Goal: Task Accomplishment & Management: Use online tool/utility

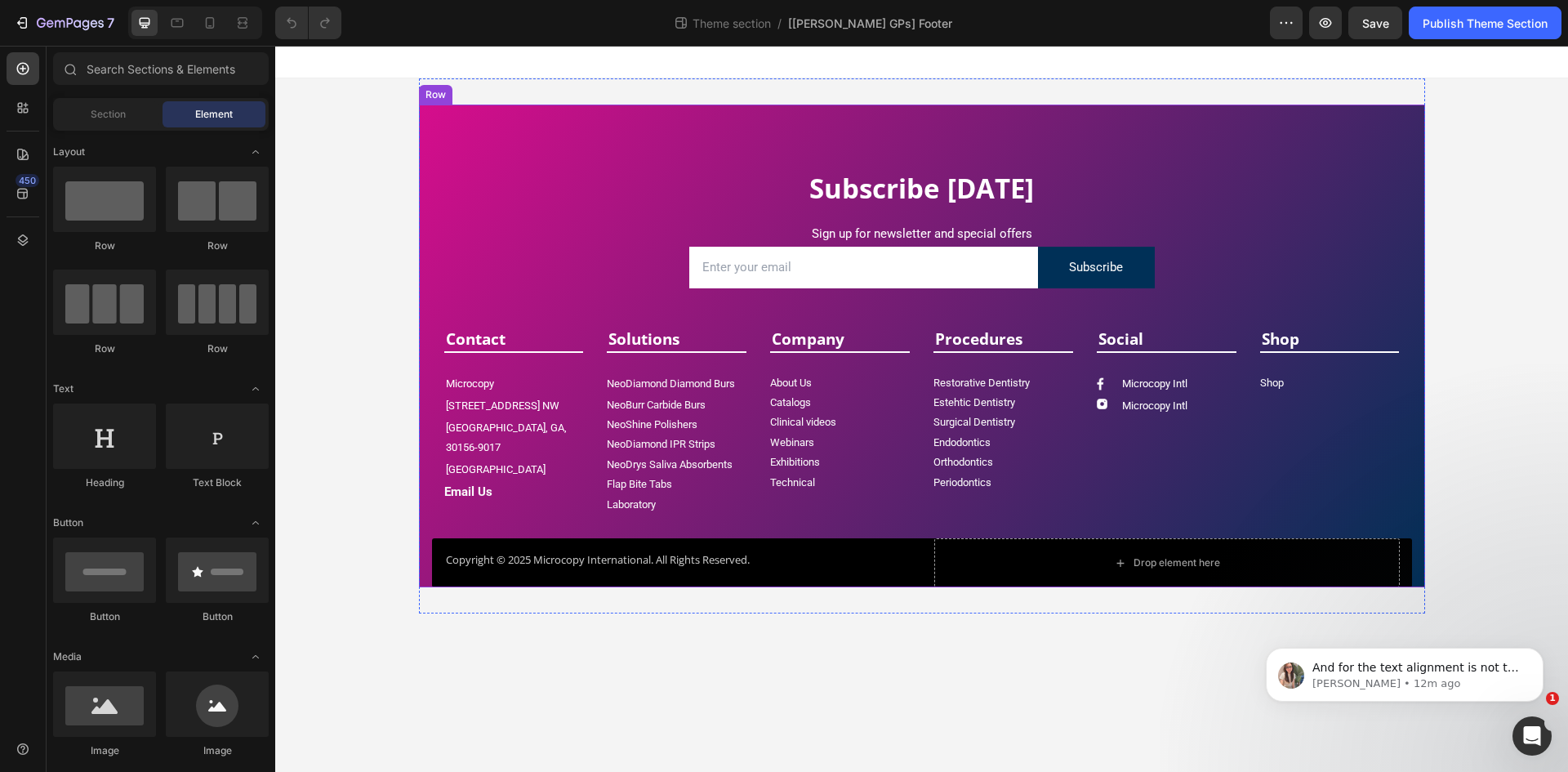
click at [1416, 522] on div "Subscribe [DATE] Heading Sign up for newsletter and special offers Text block E…" at bounding box center [922, 378] width 1006 height 417
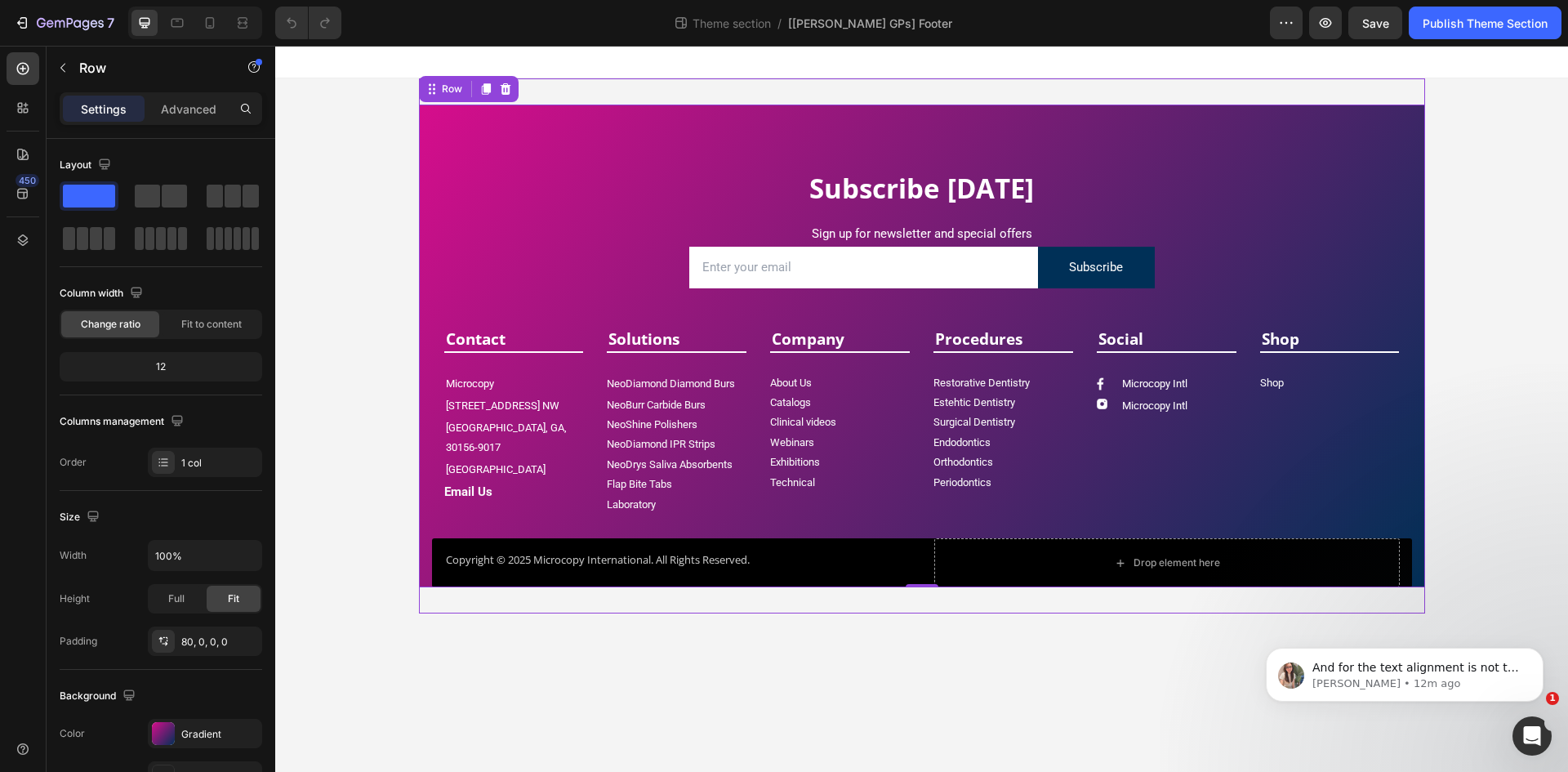
click at [626, 85] on div "Subscribe [DATE] Heading Sign up for newsletter and special offers Text block E…" at bounding box center [922, 346] width 1006 height 535
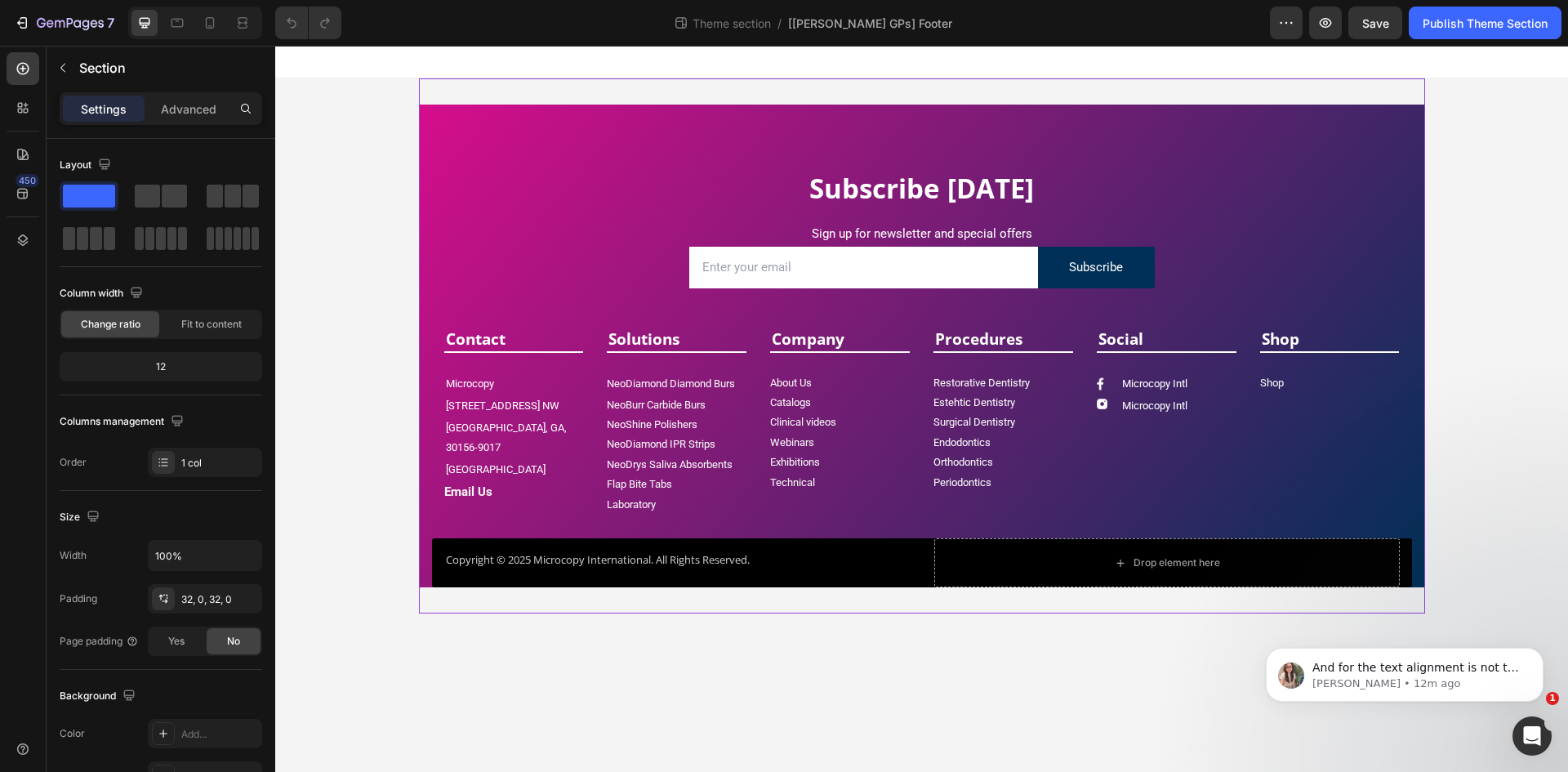
click at [739, 88] on div "Subscribe [DATE] Heading Sign up for newsletter and special offers Text block E…" at bounding box center [922, 346] width 1006 height 535
click at [459, 172] on p "Subscribe [DATE]" at bounding box center [922, 189] width 952 height 35
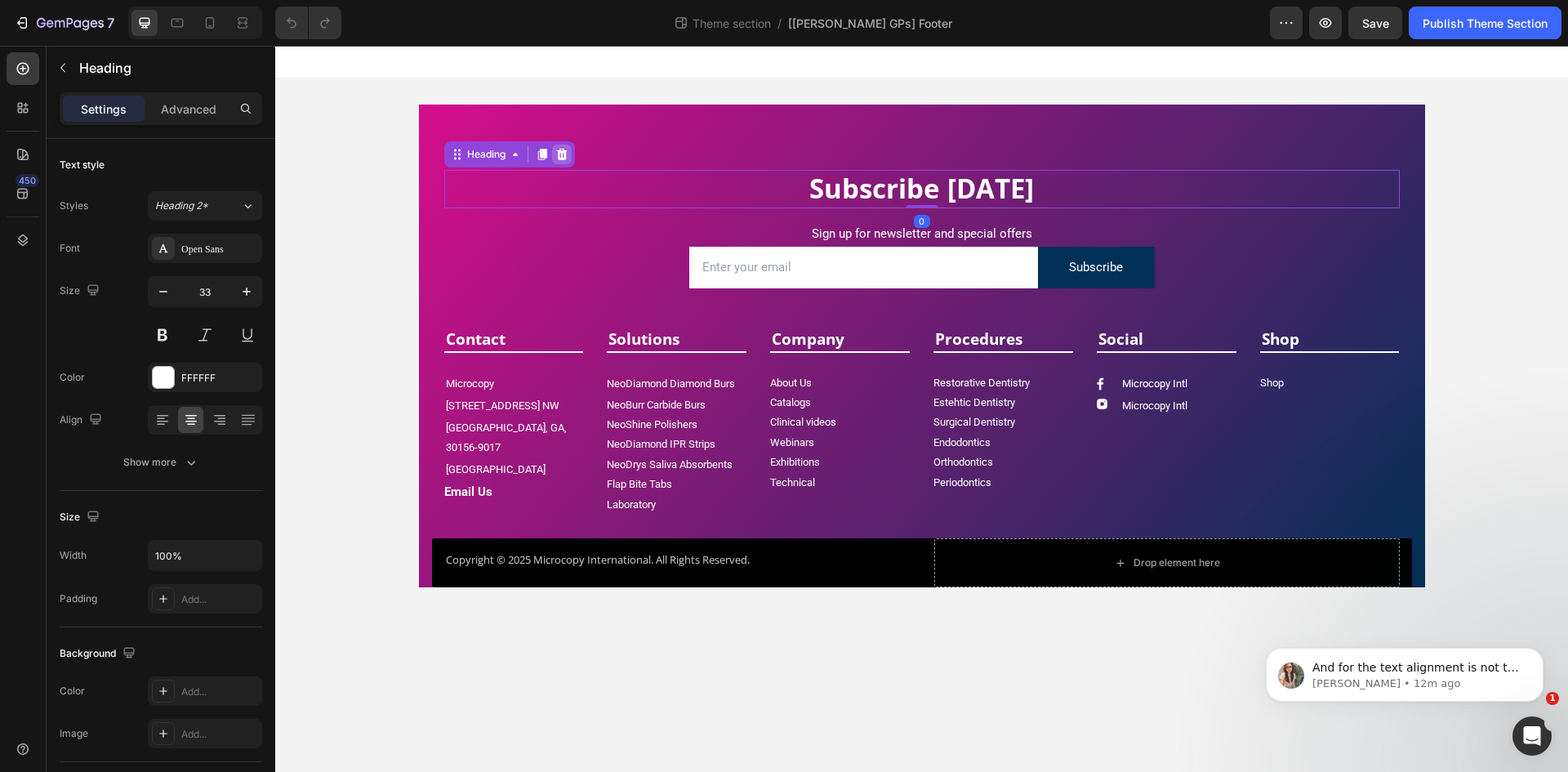
click at [557, 147] on div at bounding box center [561, 154] width 19 height 19
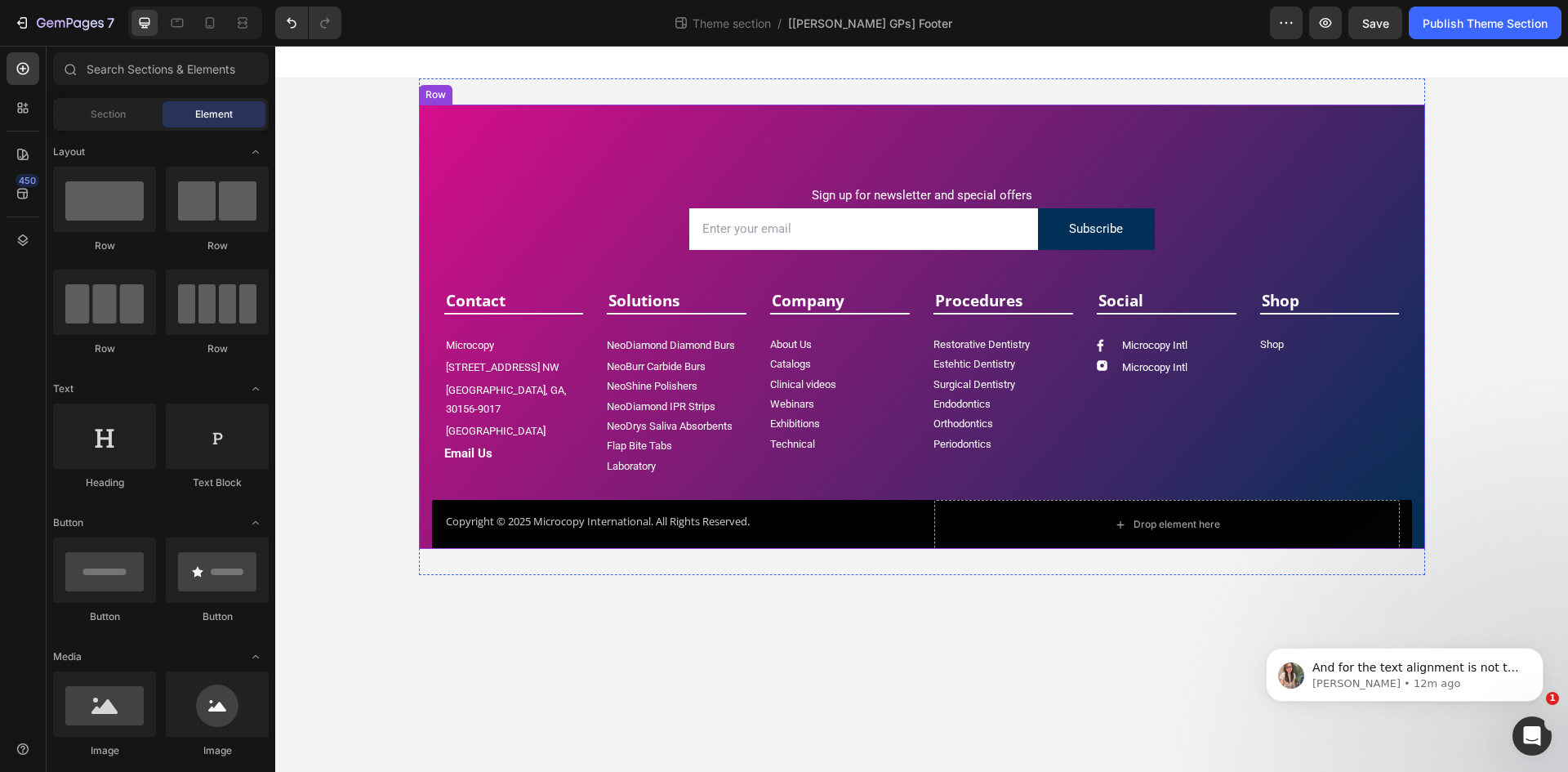
click at [595, 106] on div "Sign up for newsletter and special offers Text block Email Field Subscribe Subm…" at bounding box center [922, 327] width 1006 height 445
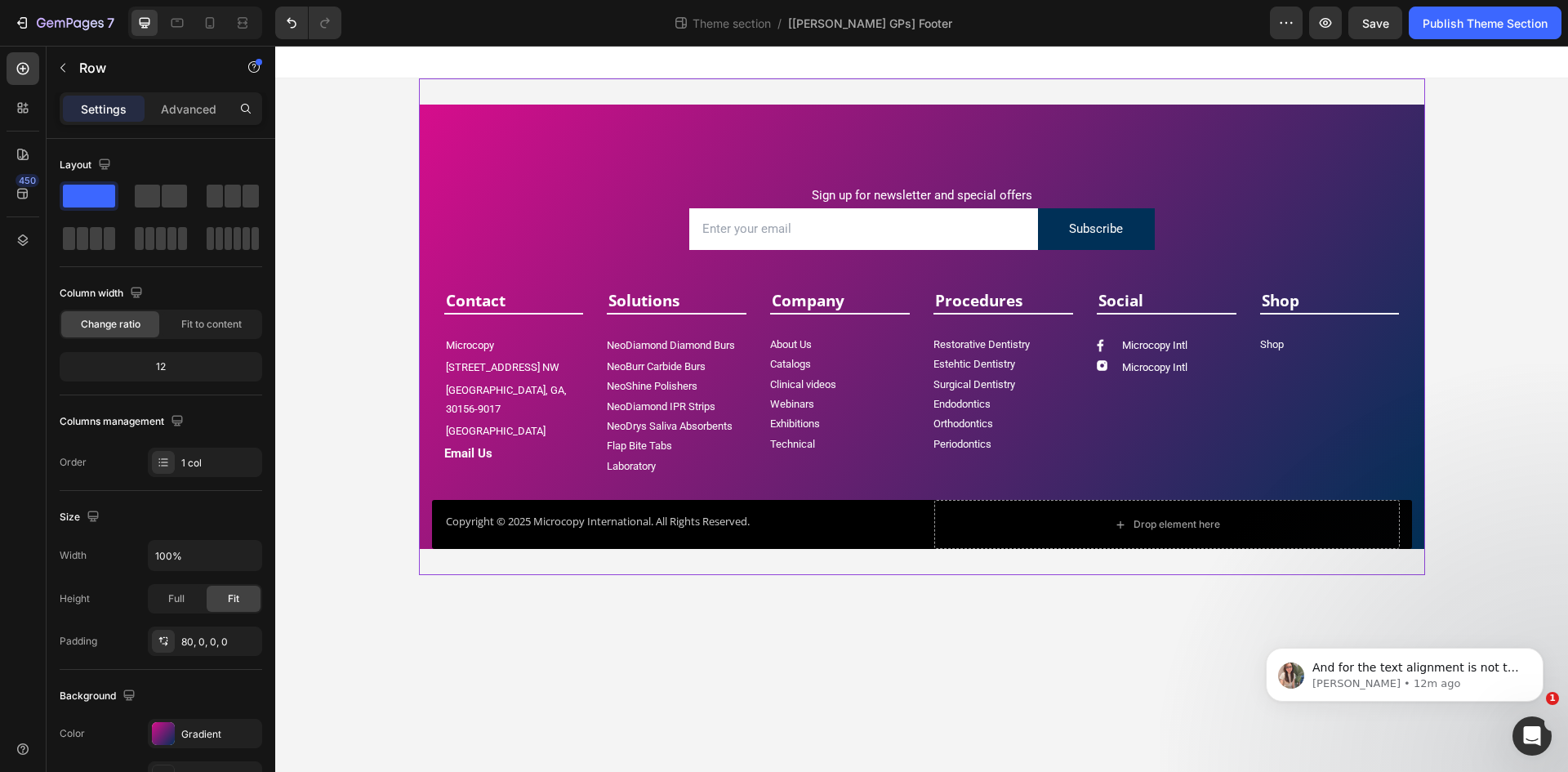
click at [602, 93] on div "Sign up for newsletter and special offers Text block Email Field Subscribe Subm…" at bounding box center [922, 327] width 1006 height 497
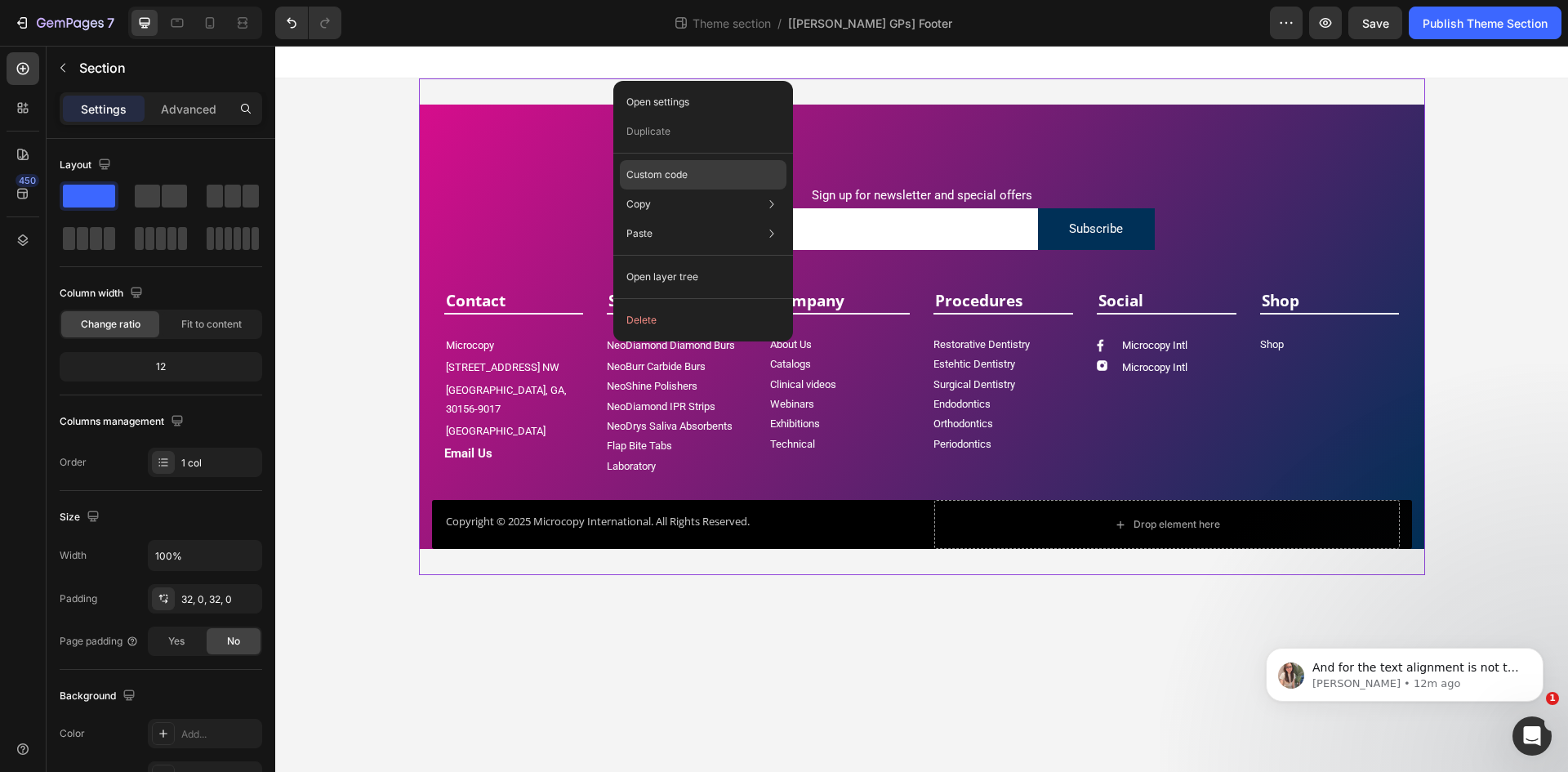
click at [662, 177] on p "Custom code" at bounding box center [656, 175] width 61 height 15
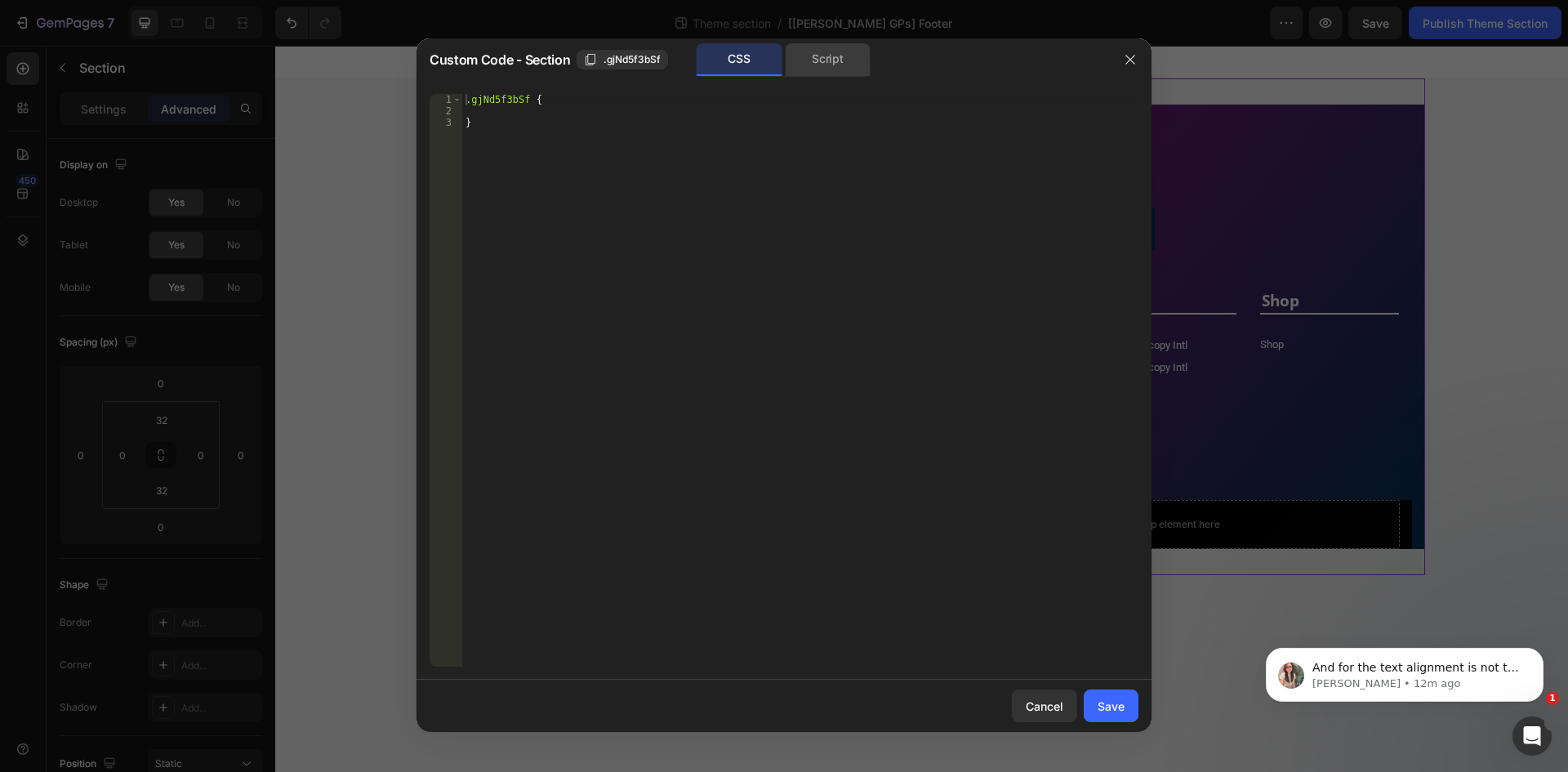
click at [828, 50] on div "Script" at bounding box center [827, 59] width 85 height 33
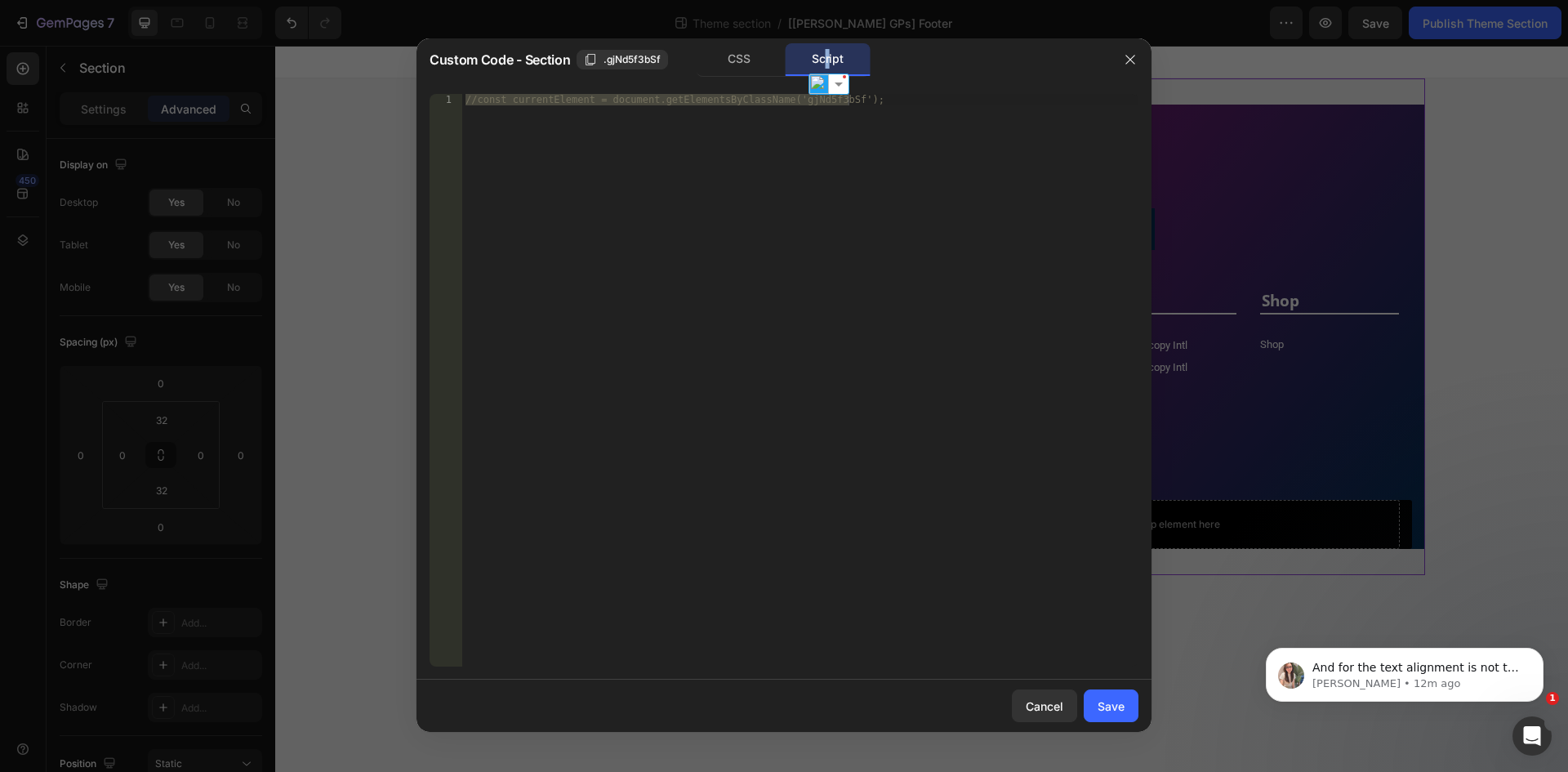
type textarea "//const currentElement = document.getElementsByClassName('gjNd5f3bSf');"
click at [872, 183] on div "//const currentElement = document.getElementsByClassName('gjNd5f3bSf');" at bounding box center [800, 380] width 676 height 573
click at [1195, 662] on div at bounding box center [784, 386] width 1568 height 772
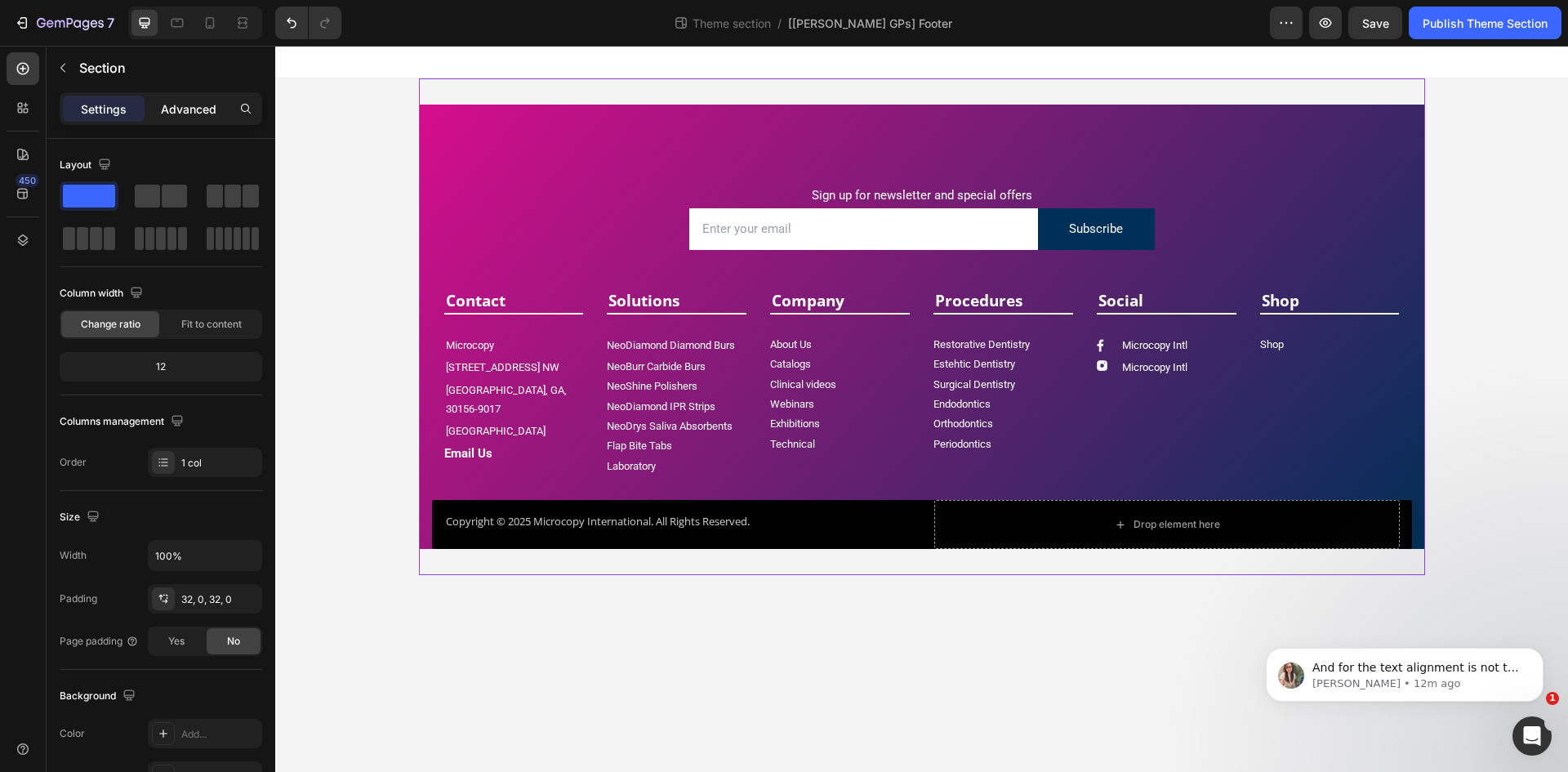
click at [203, 113] on p "Advanced" at bounding box center [188, 109] width 55 height 17
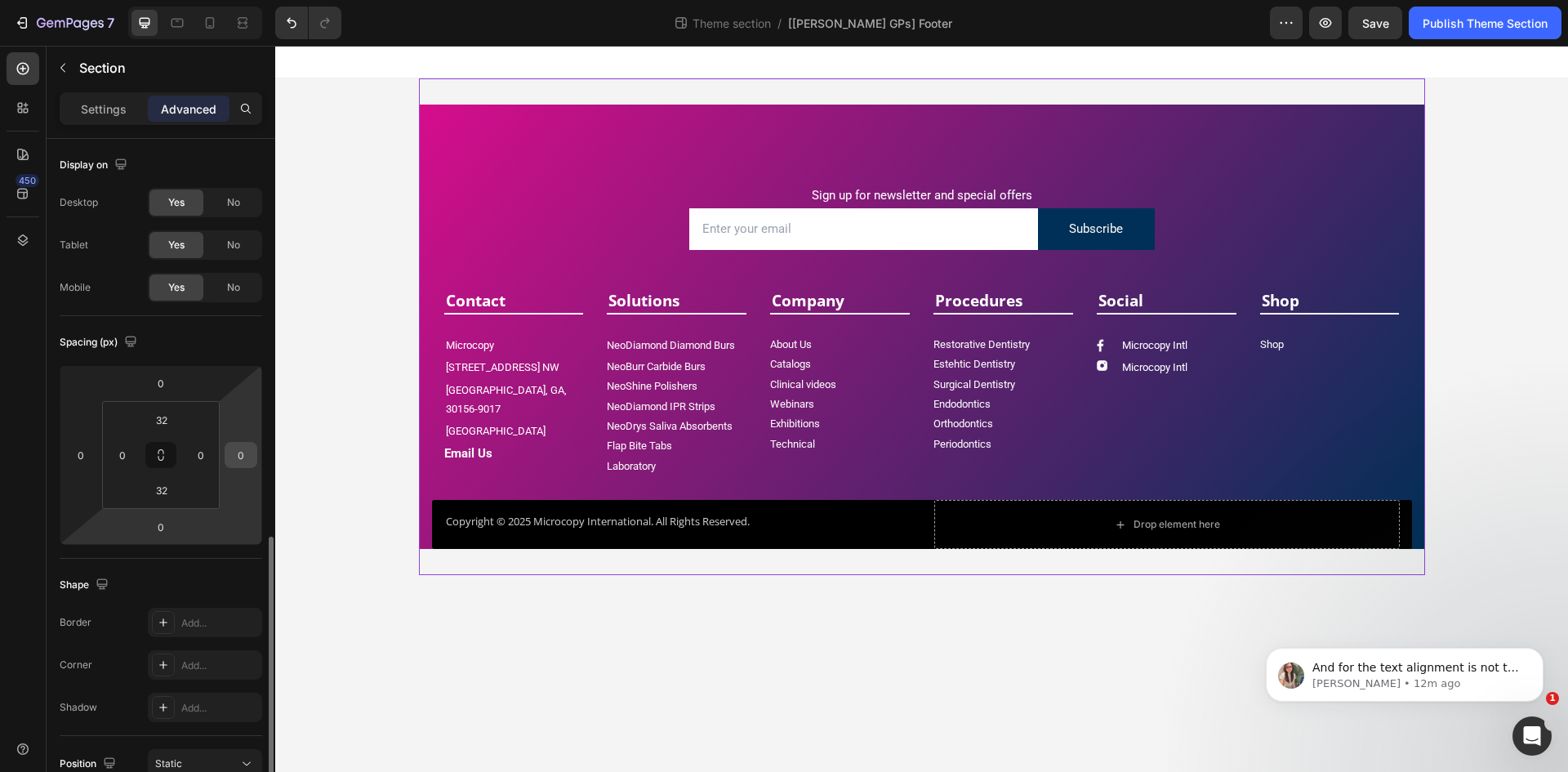
scroll to position [245, 0]
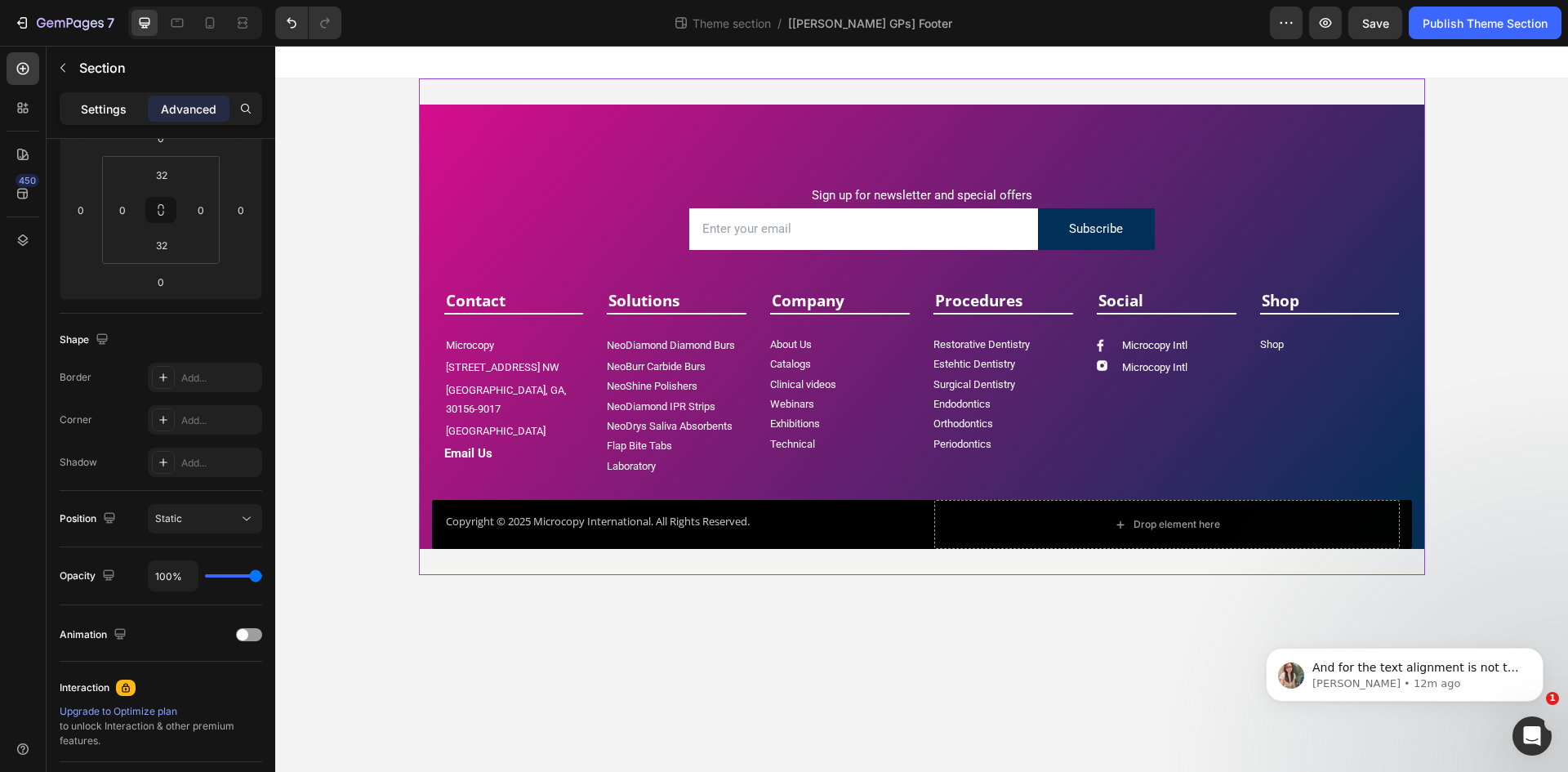
click at [116, 108] on p "Settings" at bounding box center [104, 109] width 46 height 17
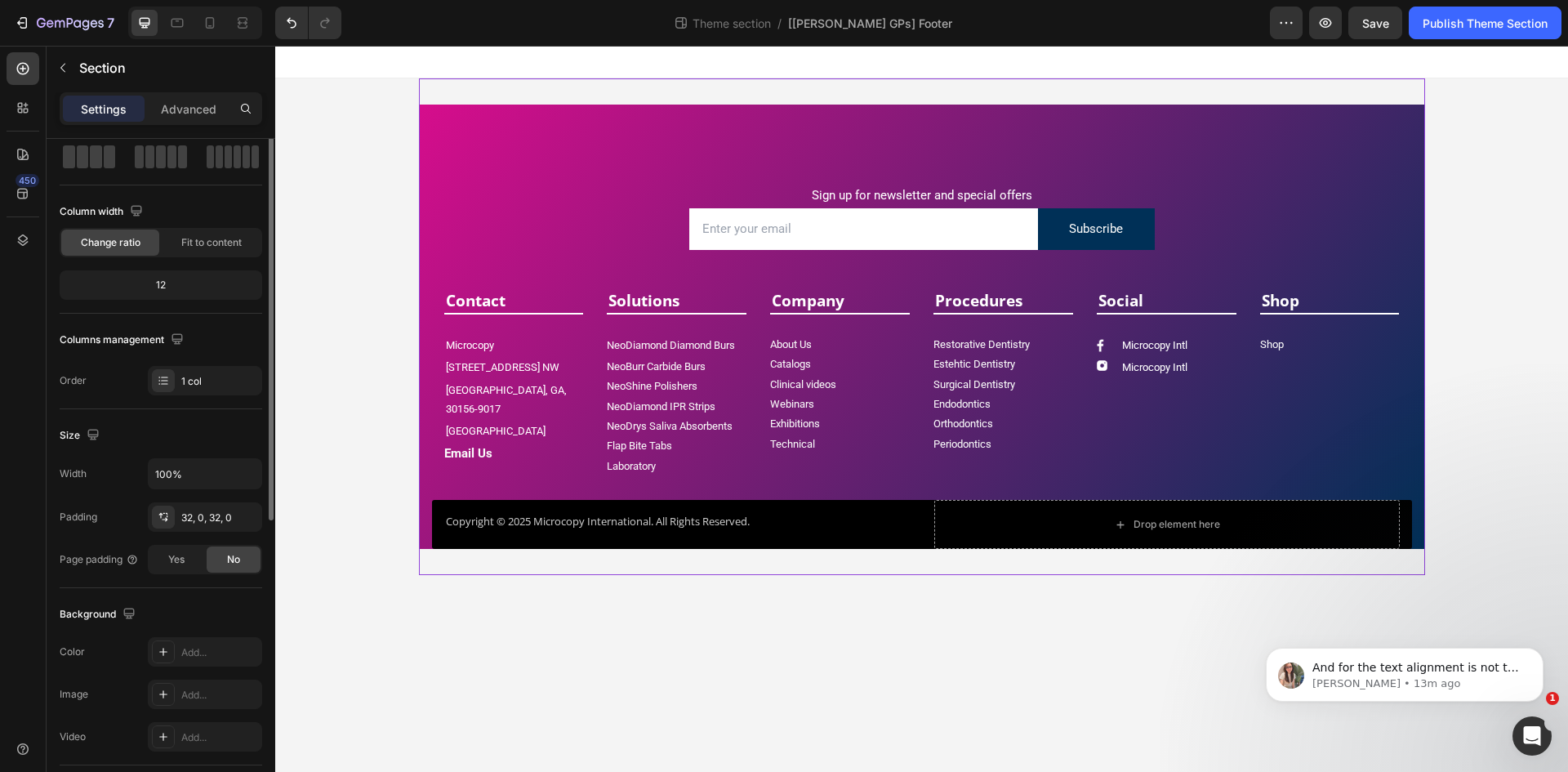
scroll to position [0, 0]
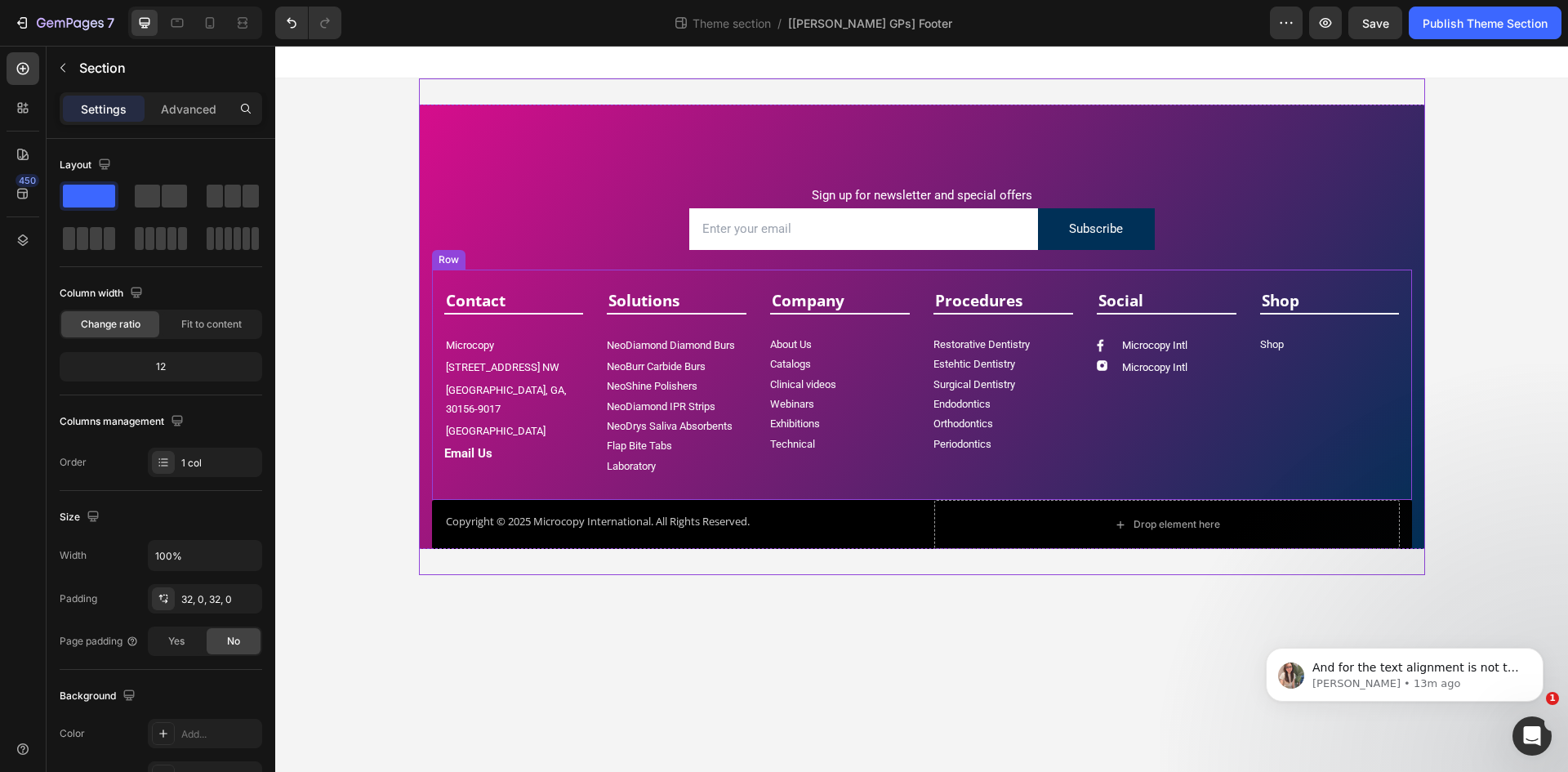
click at [568, 275] on div "Contact Text block Title Line Microcopy Text block [STREET_ADDRESS] NW Text blo…" at bounding box center [922, 384] width 980 height 230
click at [602, 85] on div "Sign up for newsletter and special offers Text block Email Field Subscribe Subm…" at bounding box center [922, 327] width 1006 height 497
click at [177, 557] on input "100%" at bounding box center [205, 555] width 113 height 29
click at [253, 556] on icon "button" at bounding box center [247, 556] width 17 height 17
click at [224, 622] on span "1200px" at bounding box center [230, 628] width 34 height 15
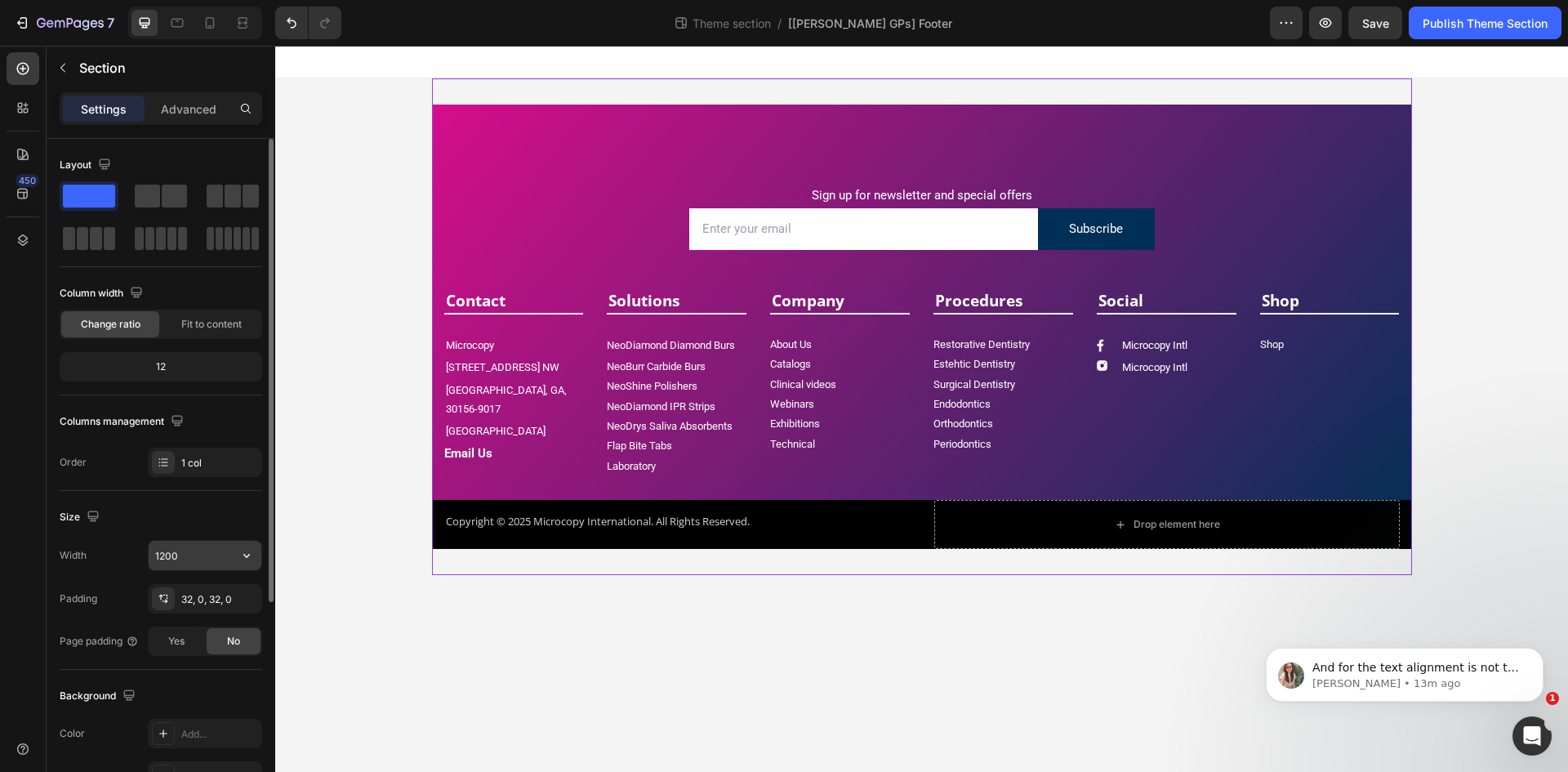
click at [221, 563] on input "1200" at bounding box center [205, 555] width 113 height 29
click at [247, 553] on icon "button" at bounding box center [247, 556] width 17 height 17
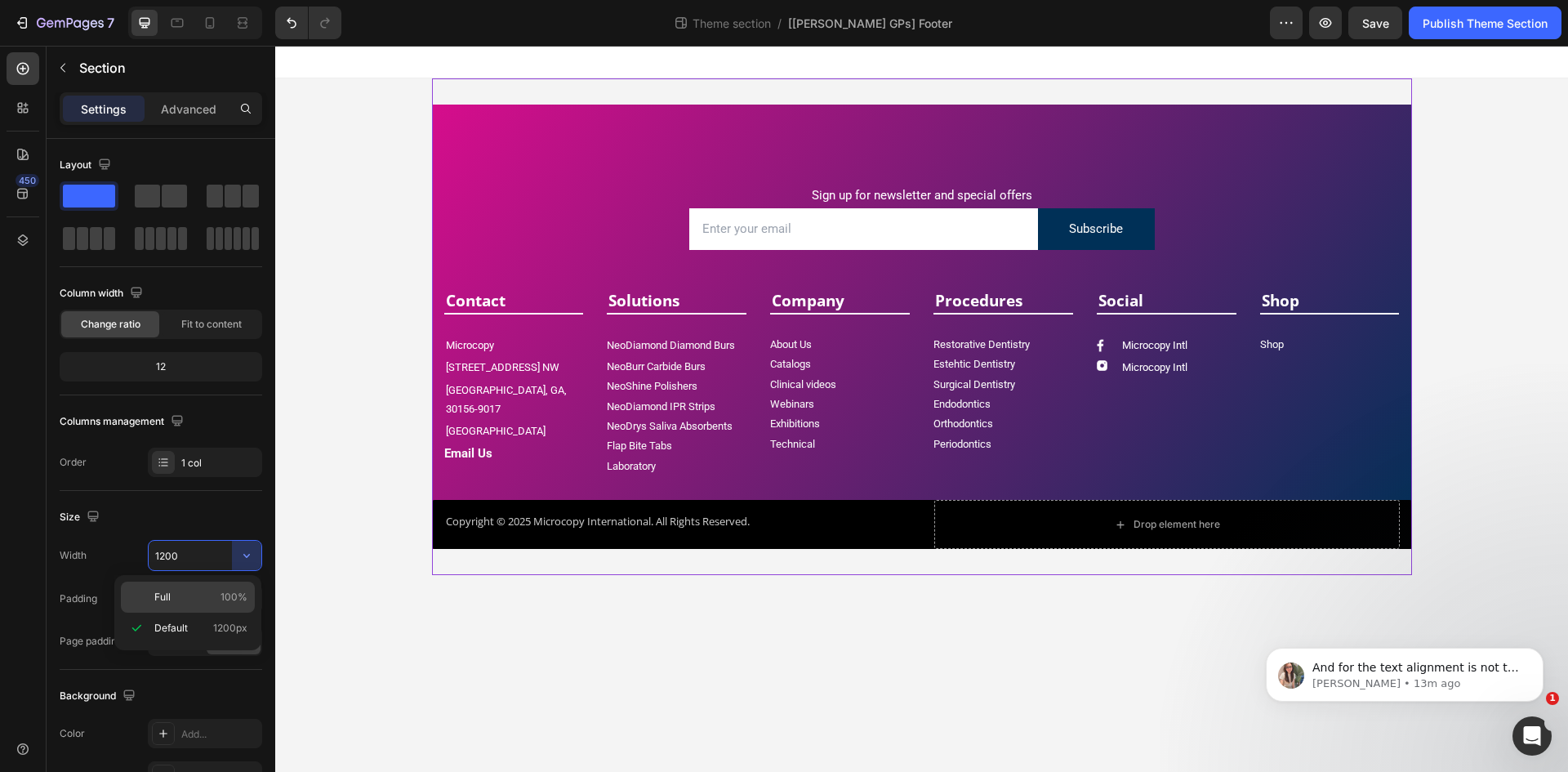
click at [192, 594] on p "Full 100%" at bounding box center [200, 597] width 93 height 15
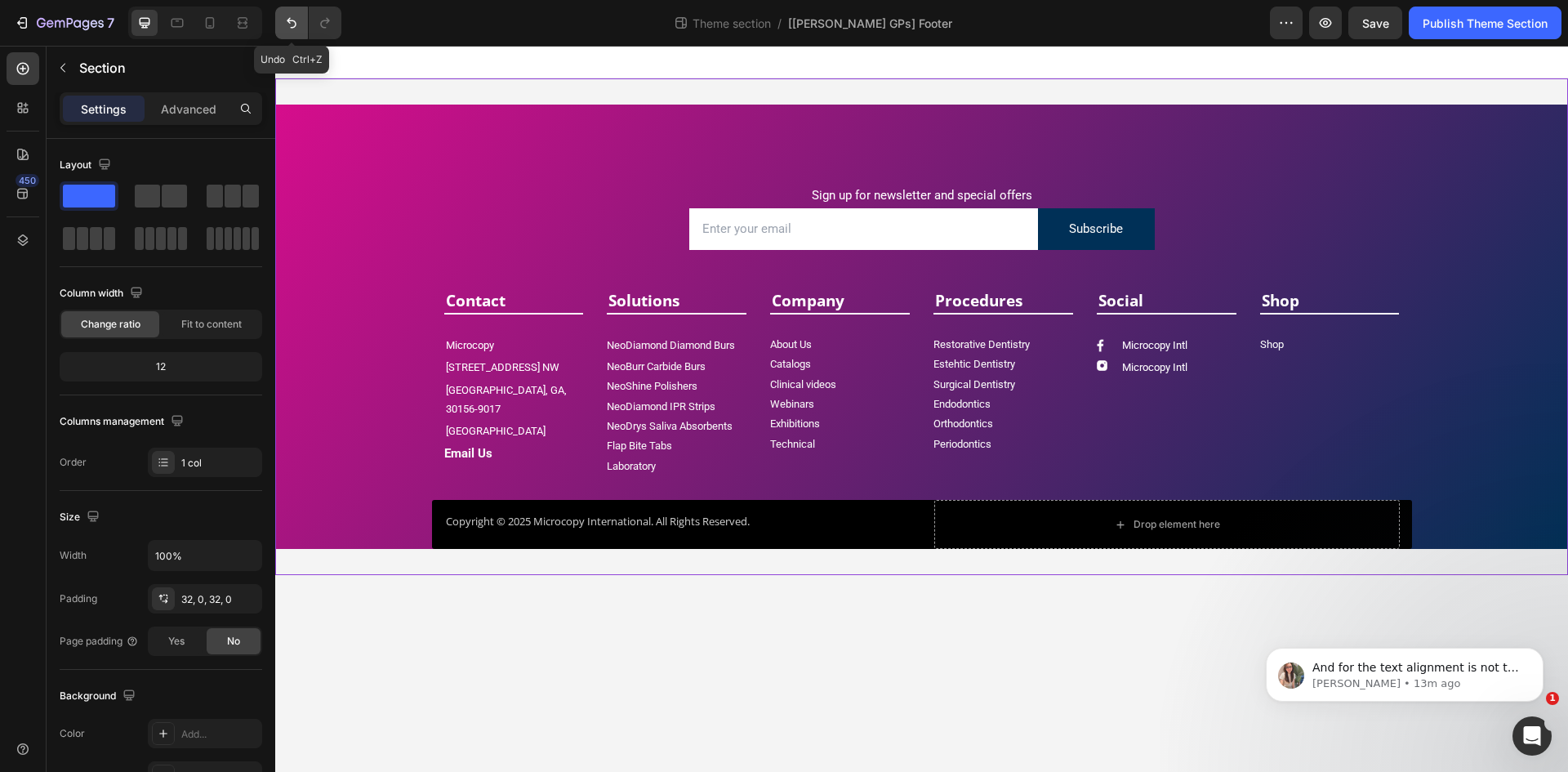
click at [289, 24] on icon "Undo/Redo" at bounding box center [292, 23] width 17 height 17
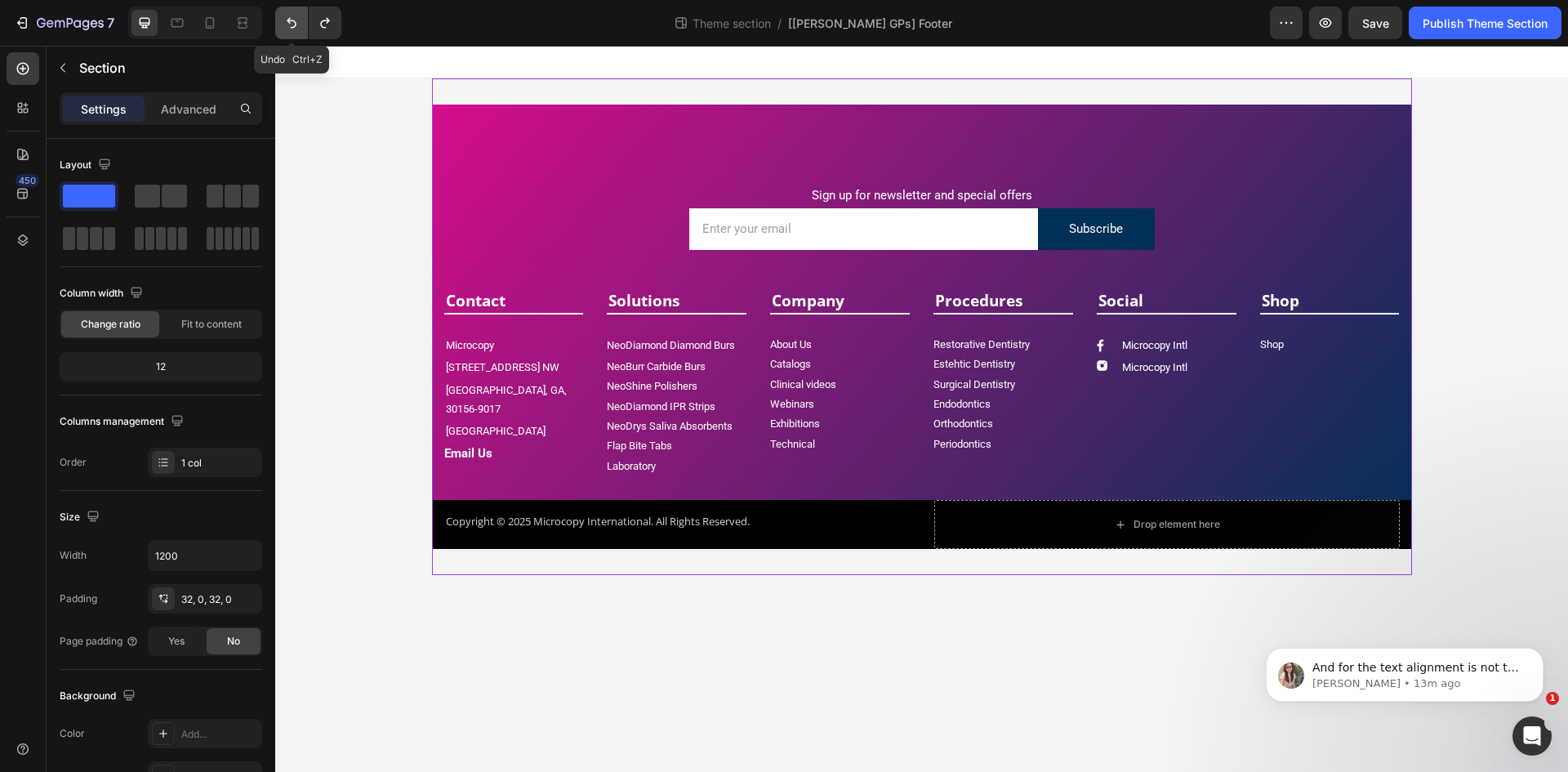
click at [289, 24] on icon "Undo/Redo" at bounding box center [292, 23] width 17 height 17
type input "100%"
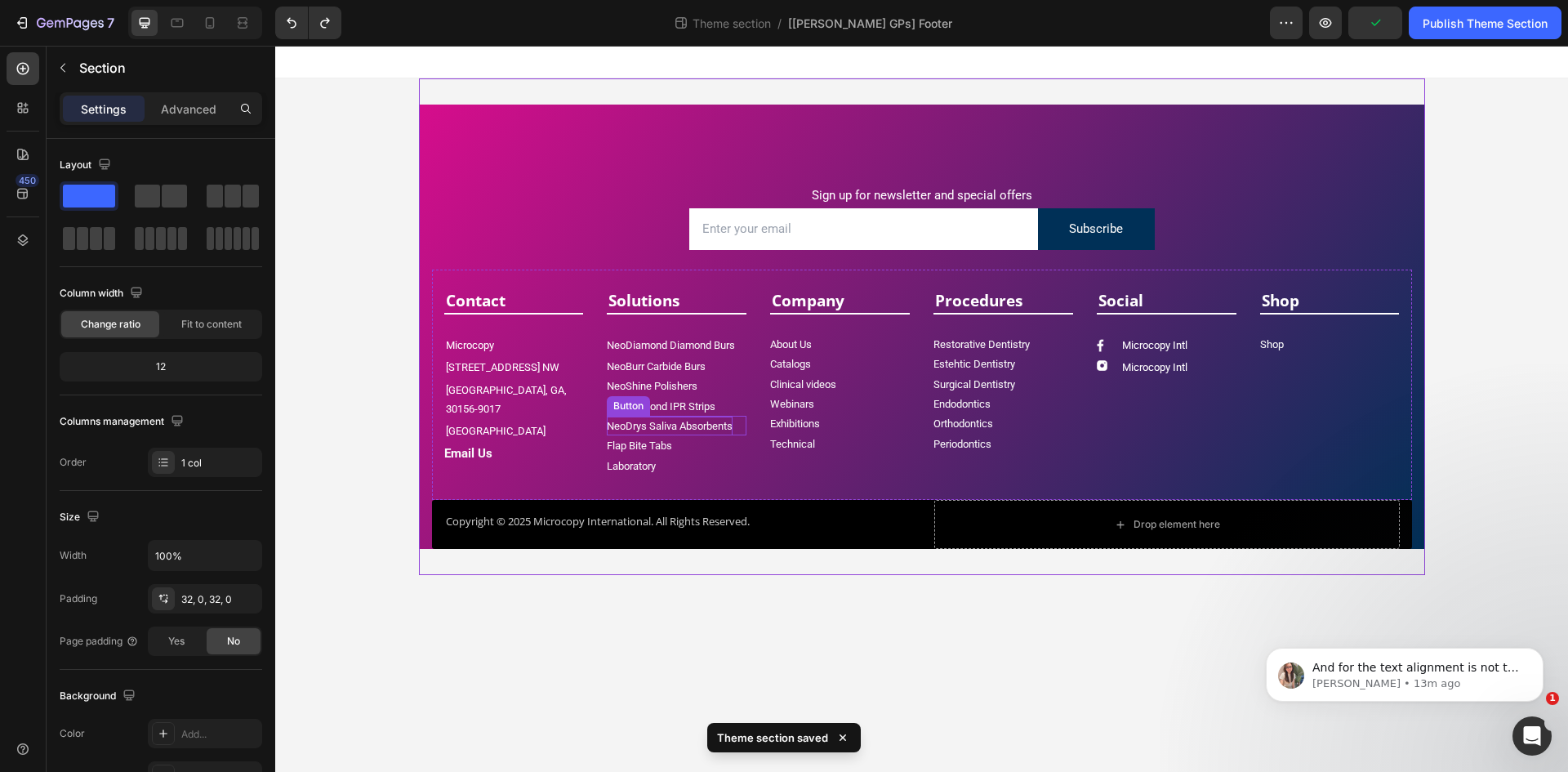
click at [676, 433] on p "NeoDrys Saliva Absorbents" at bounding box center [670, 426] width 126 height 18
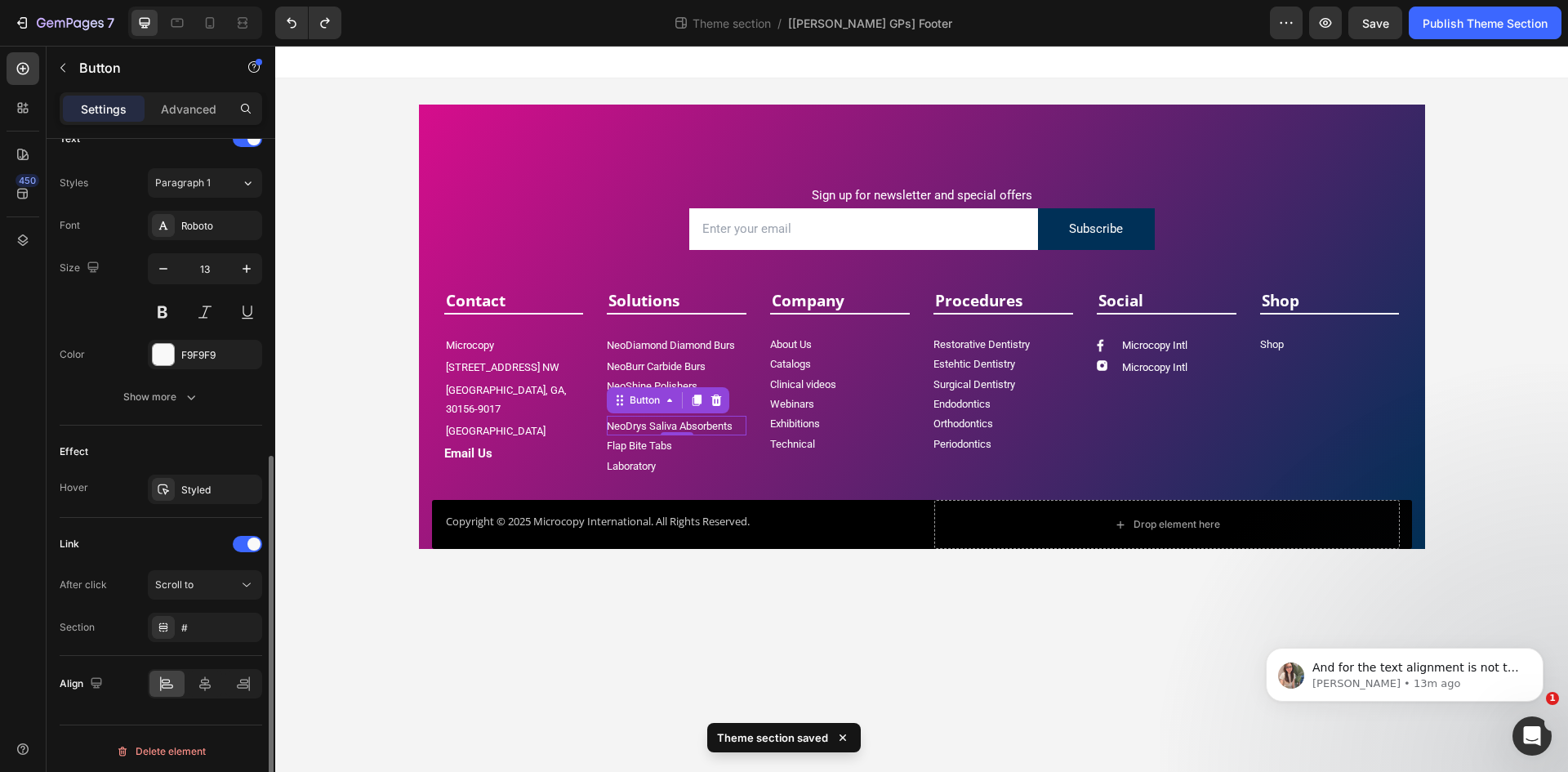
scroll to position [577, 0]
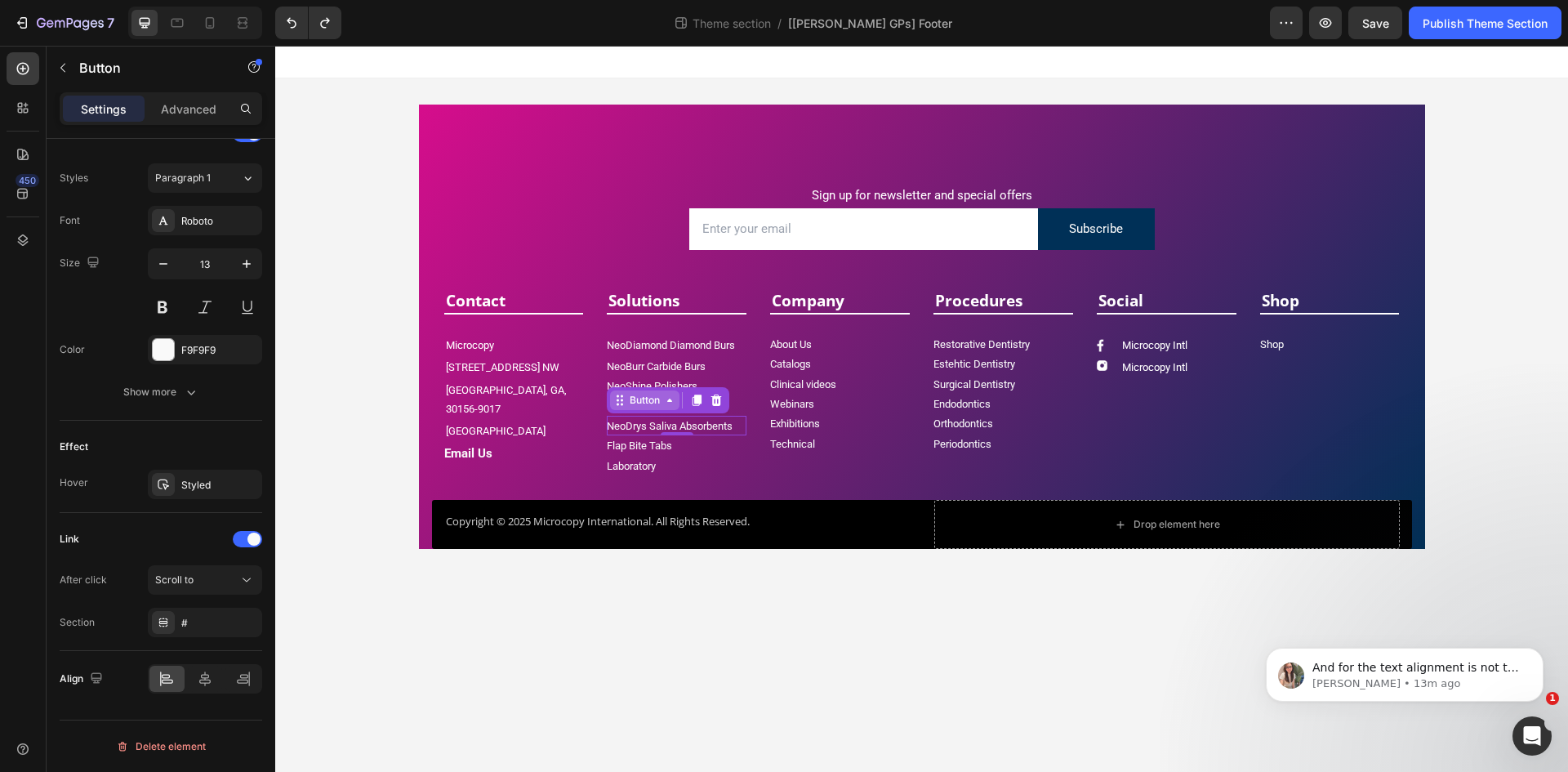
click at [655, 400] on div "Button" at bounding box center [645, 400] width 37 height 15
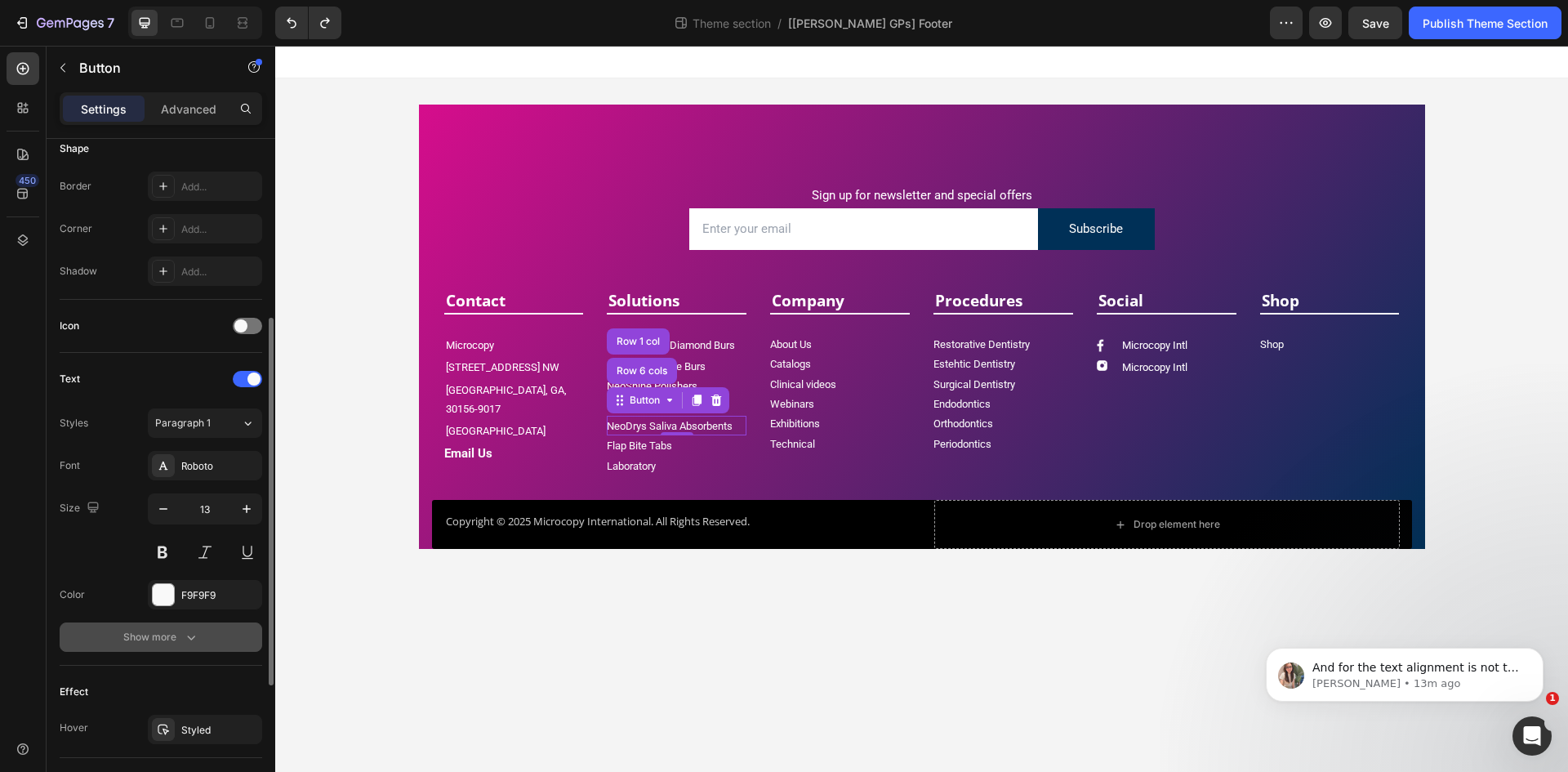
click at [172, 635] on div "Show more" at bounding box center [161, 637] width 76 height 17
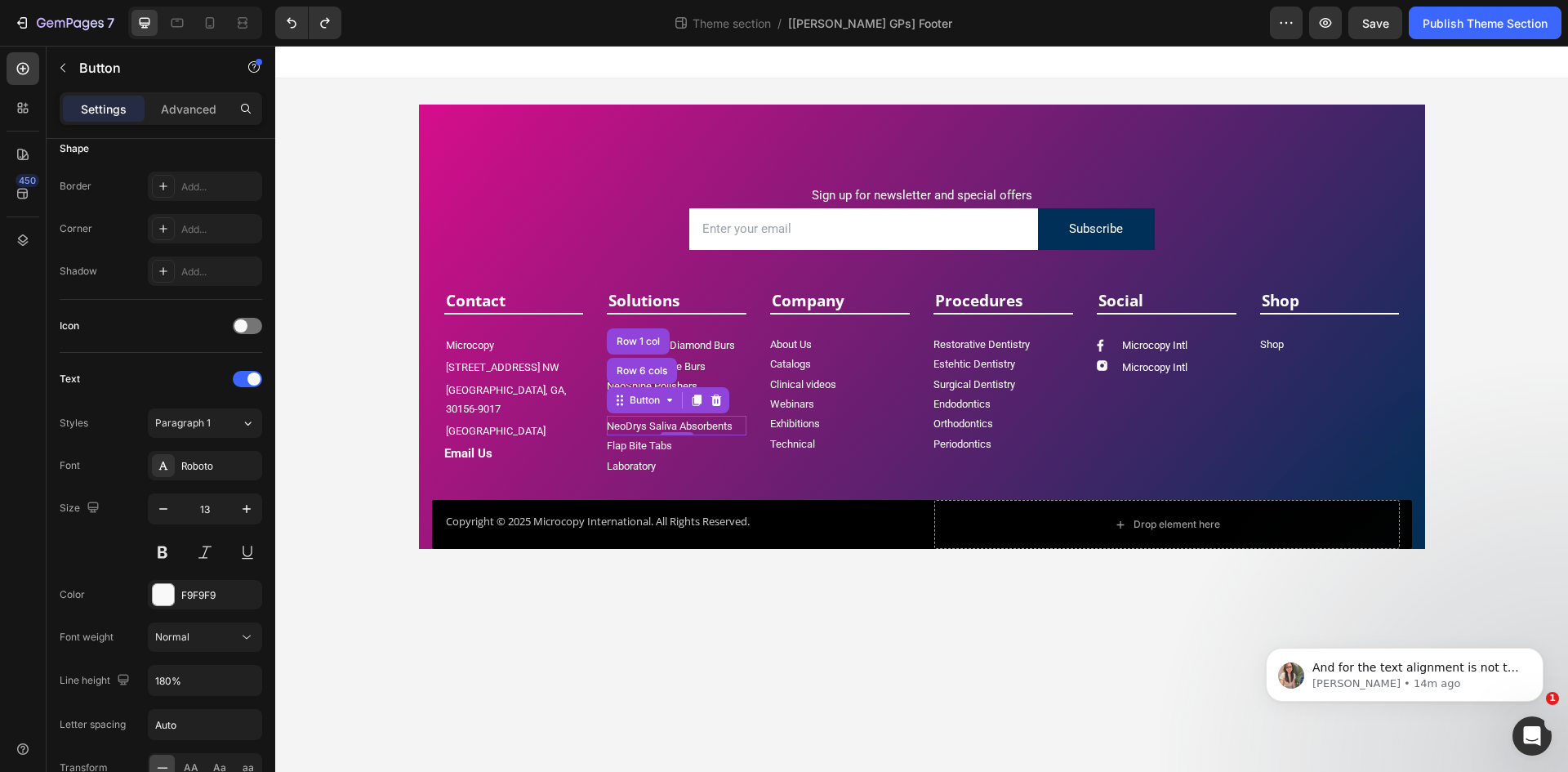
click at [742, 420] on div "NeoDrys Saliva Absorbents Button Row 6 cols Row 1 col 0" at bounding box center [676, 425] width 140 height 19
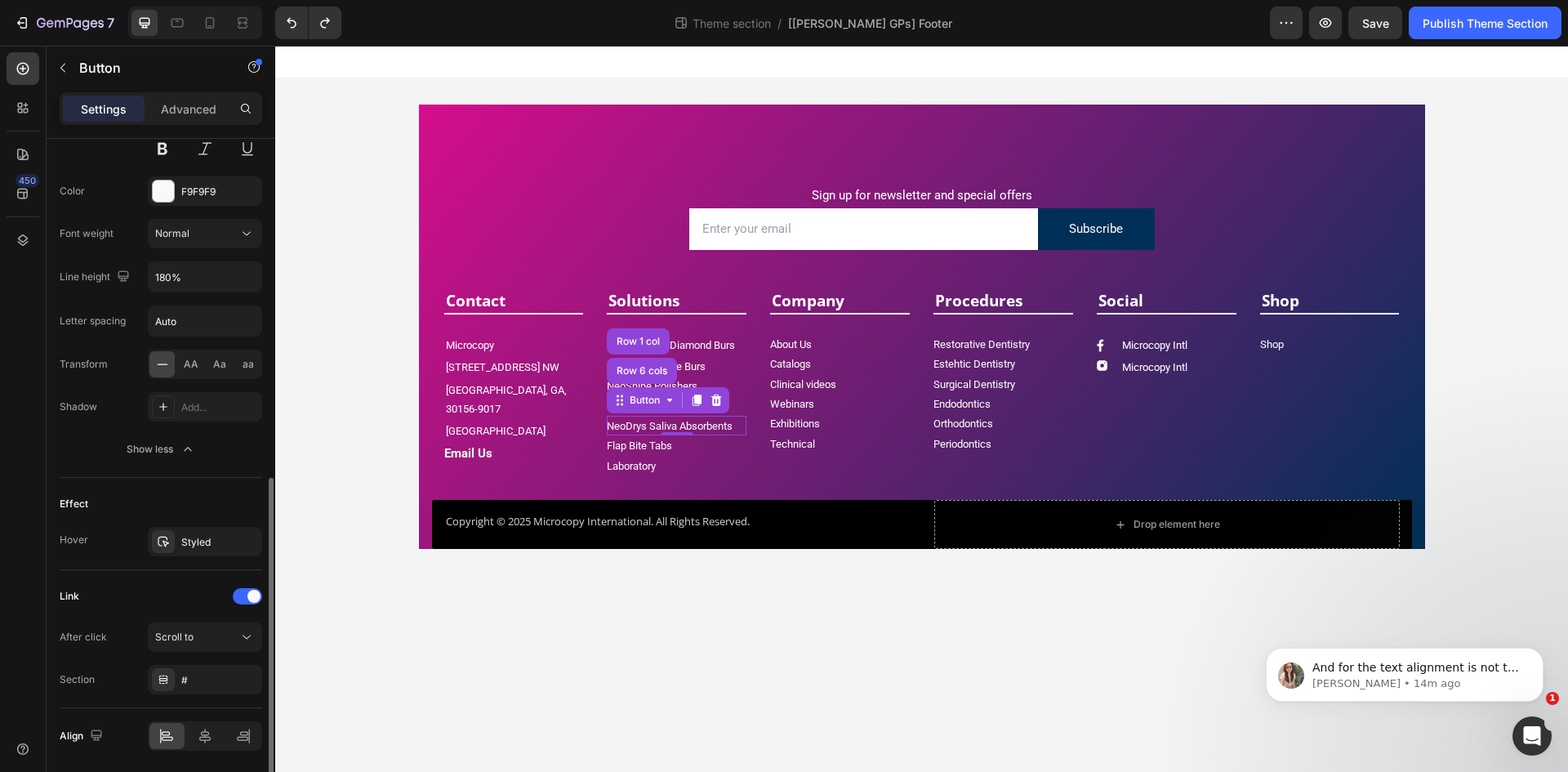
scroll to position [792, 0]
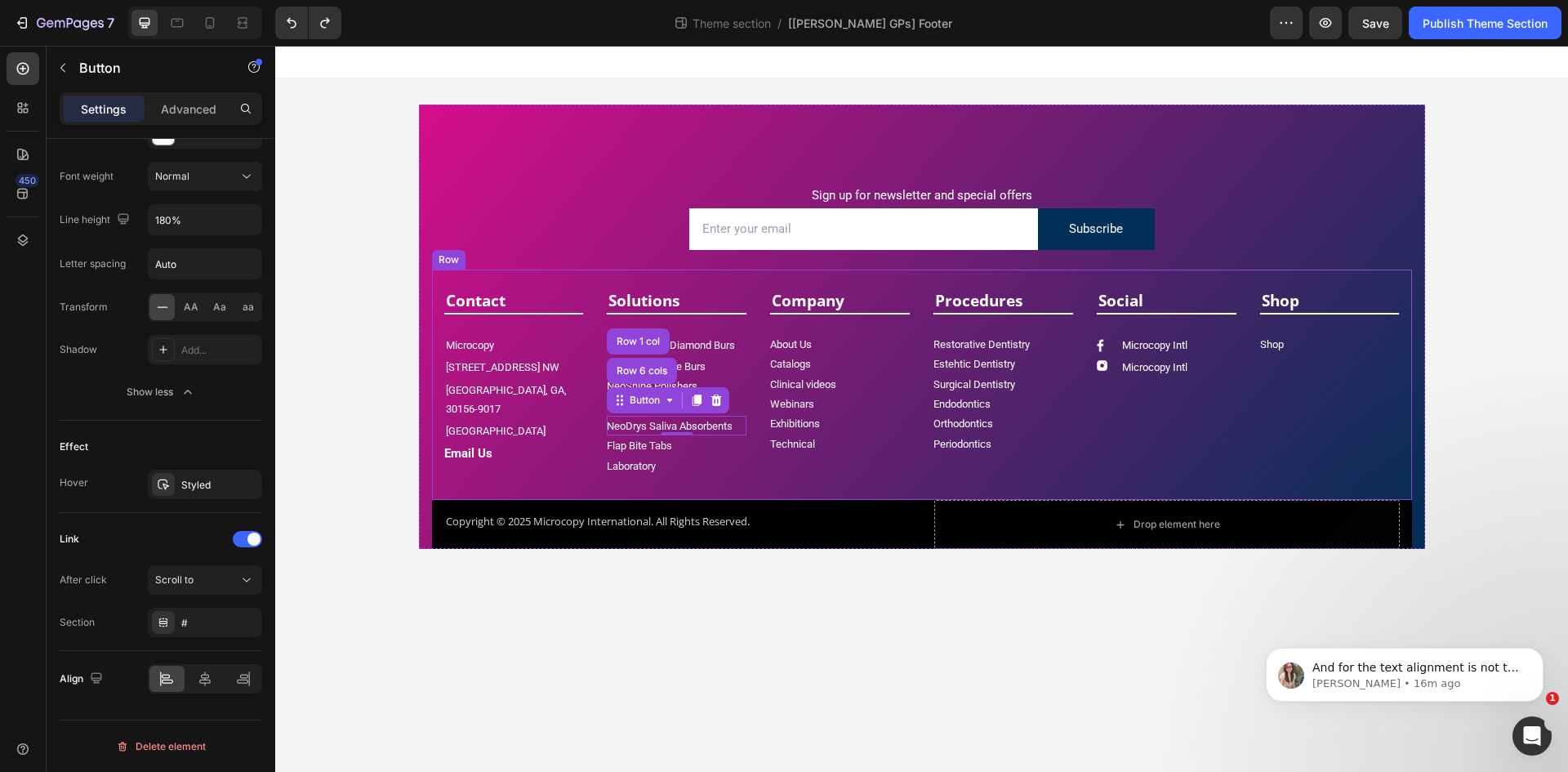
click at [1105, 441] on div "Social Text block Title Line Image Microcopy Intl Text block Row Image Microcop…" at bounding box center [1166, 382] width 140 height 186
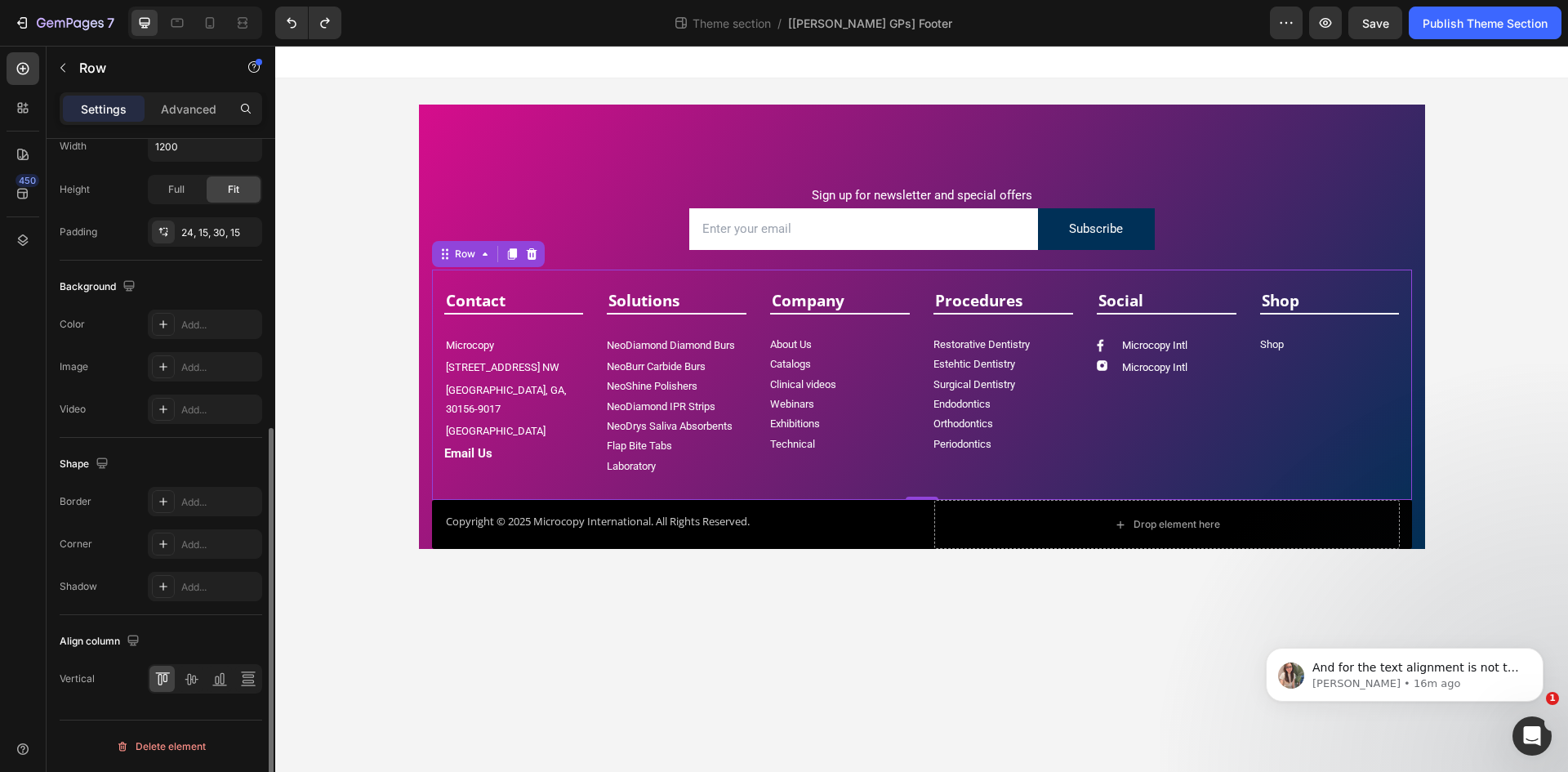
scroll to position [0, 0]
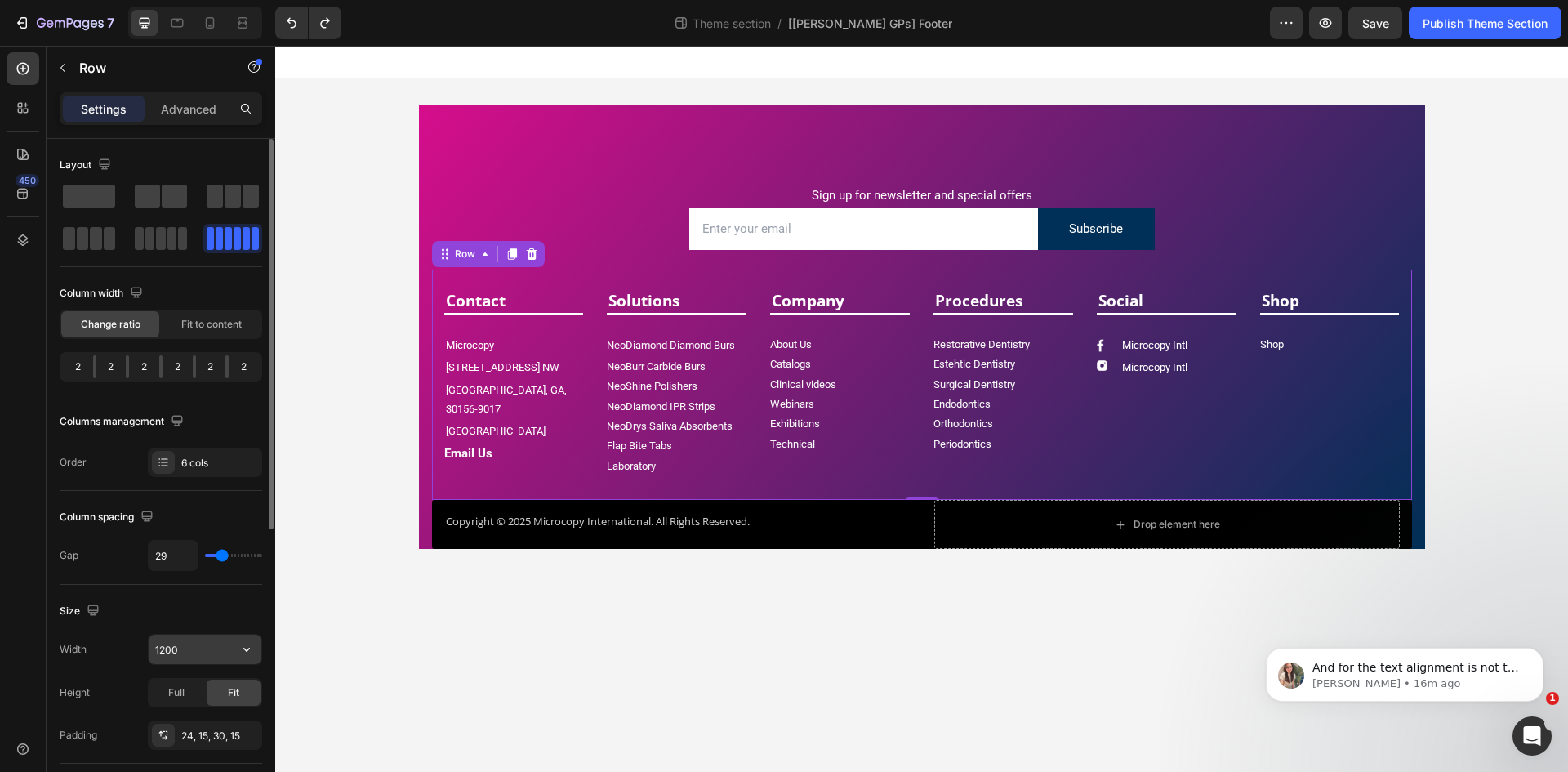
click at [179, 646] on input "1200" at bounding box center [205, 649] width 113 height 29
click at [172, 651] on input "1200" at bounding box center [205, 649] width 113 height 29
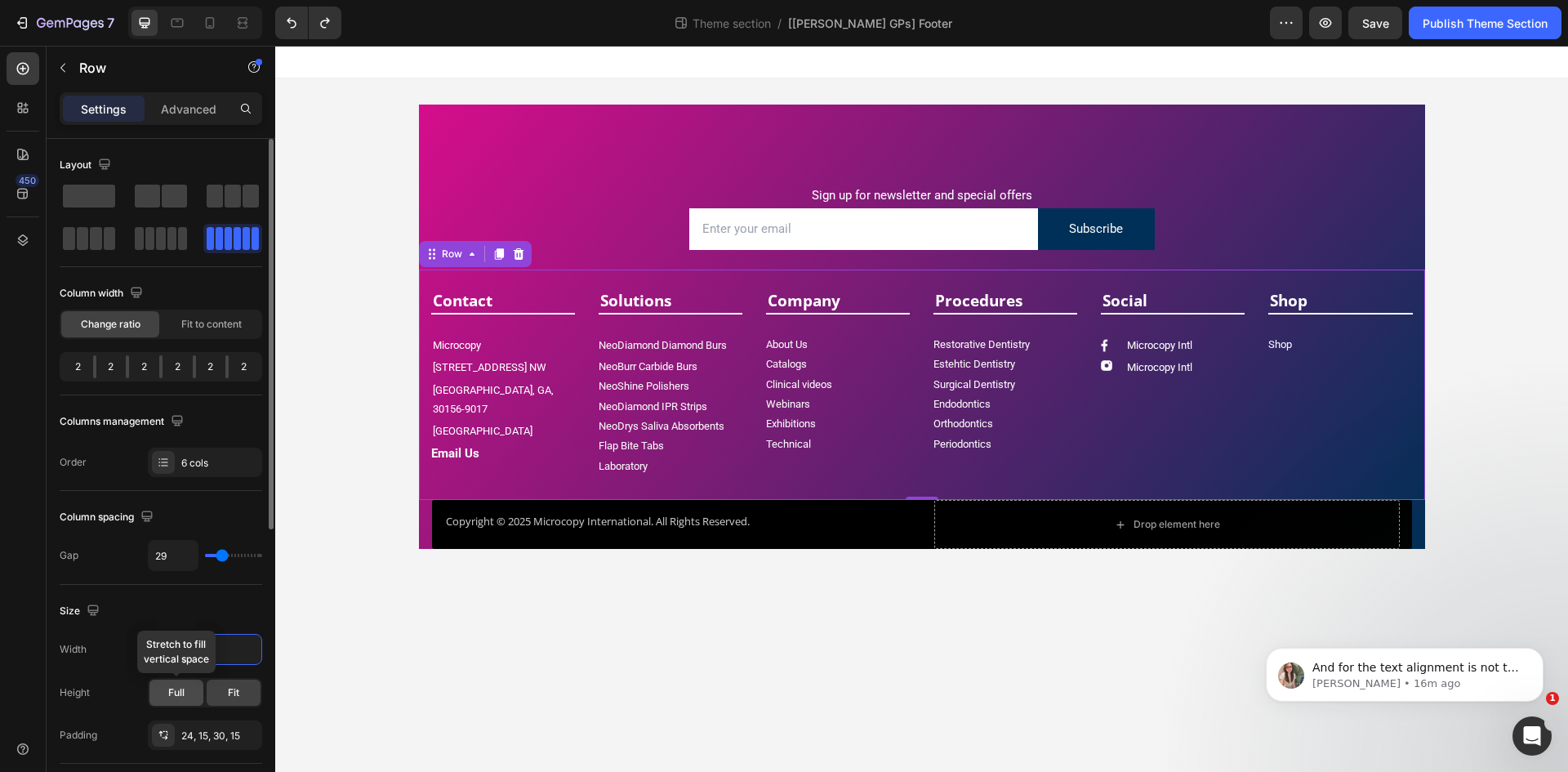
type input "1250"
click at [188, 691] on div "Full" at bounding box center [177, 692] width 54 height 26
click at [253, 693] on div "Fit" at bounding box center [234, 692] width 54 height 26
click at [188, 654] on input "1250" at bounding box center [205, 649] width 113 height 29
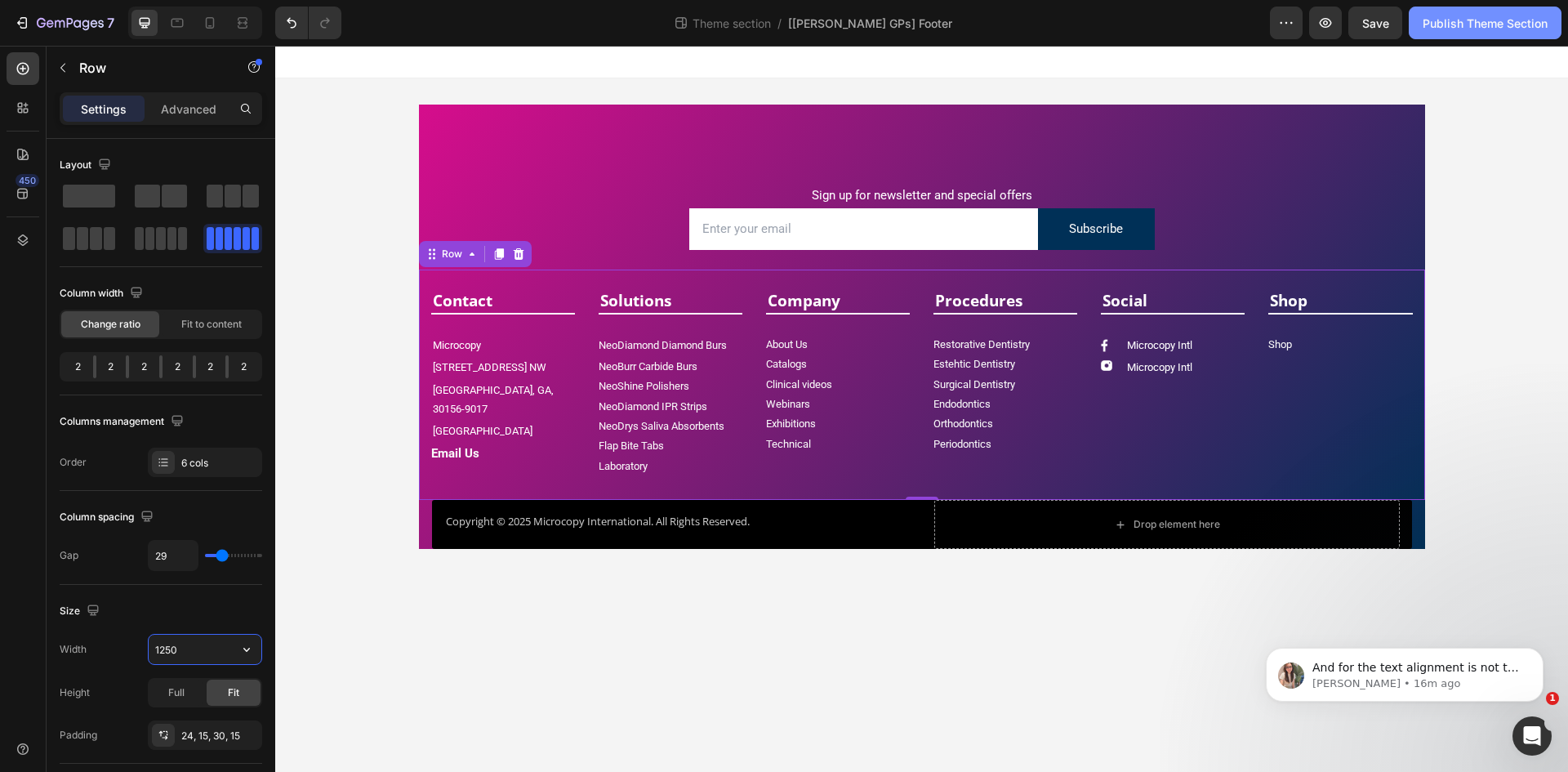
click at [1434, 26] on div "Publish Theme Section" at bounding box center [1484, 23] width 125 height 17
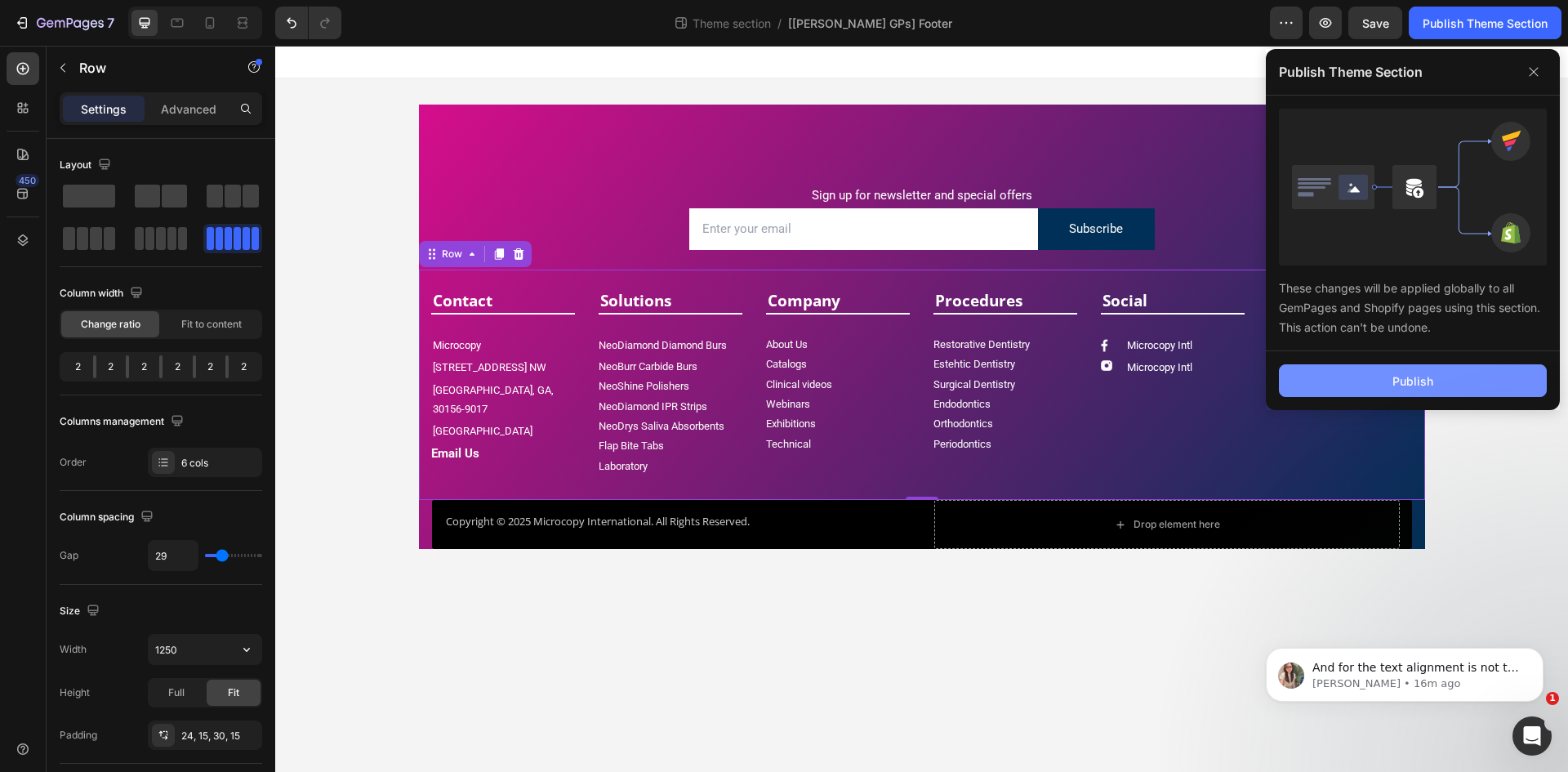
click at [1405, 392] on button "Publish" at bounding box center [1413, 380] width 268 height 33
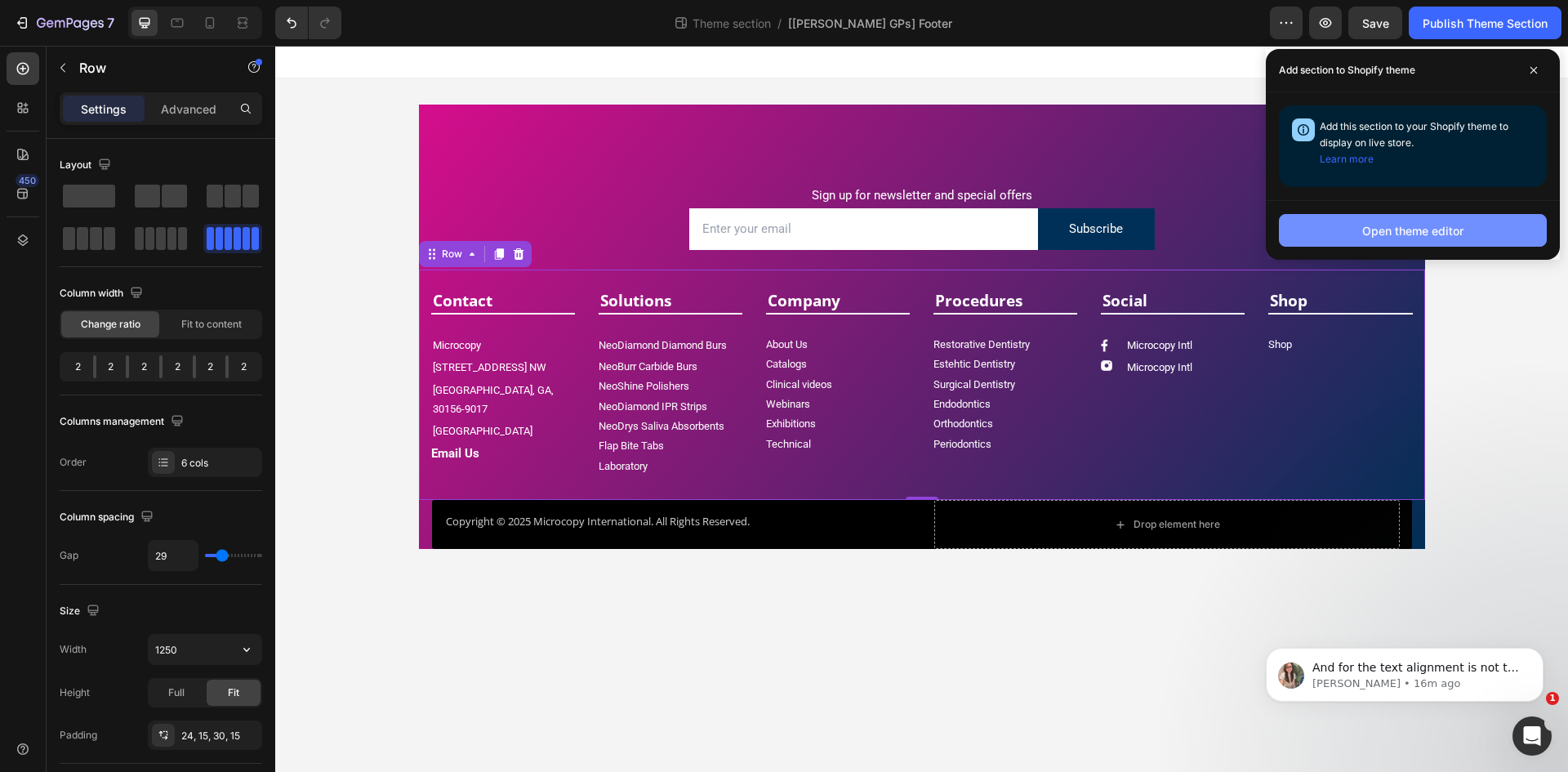
click at [1387, 232] on div "Open theme editor" at bounding box center [1412, 230] width 101 height 17
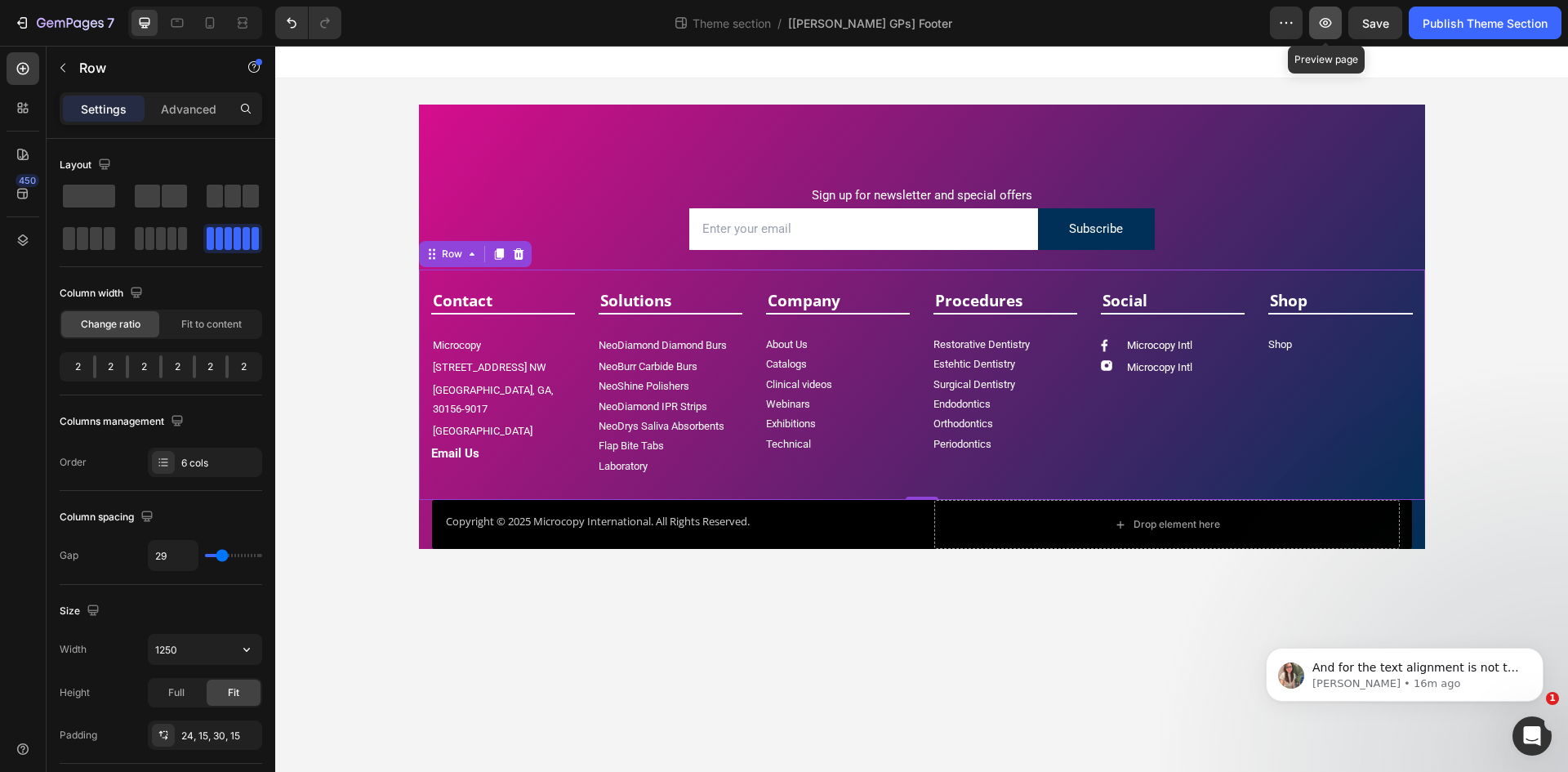
click at [1324, 33] on button "button" at bounding box center [1325, 23] width 33 height 33
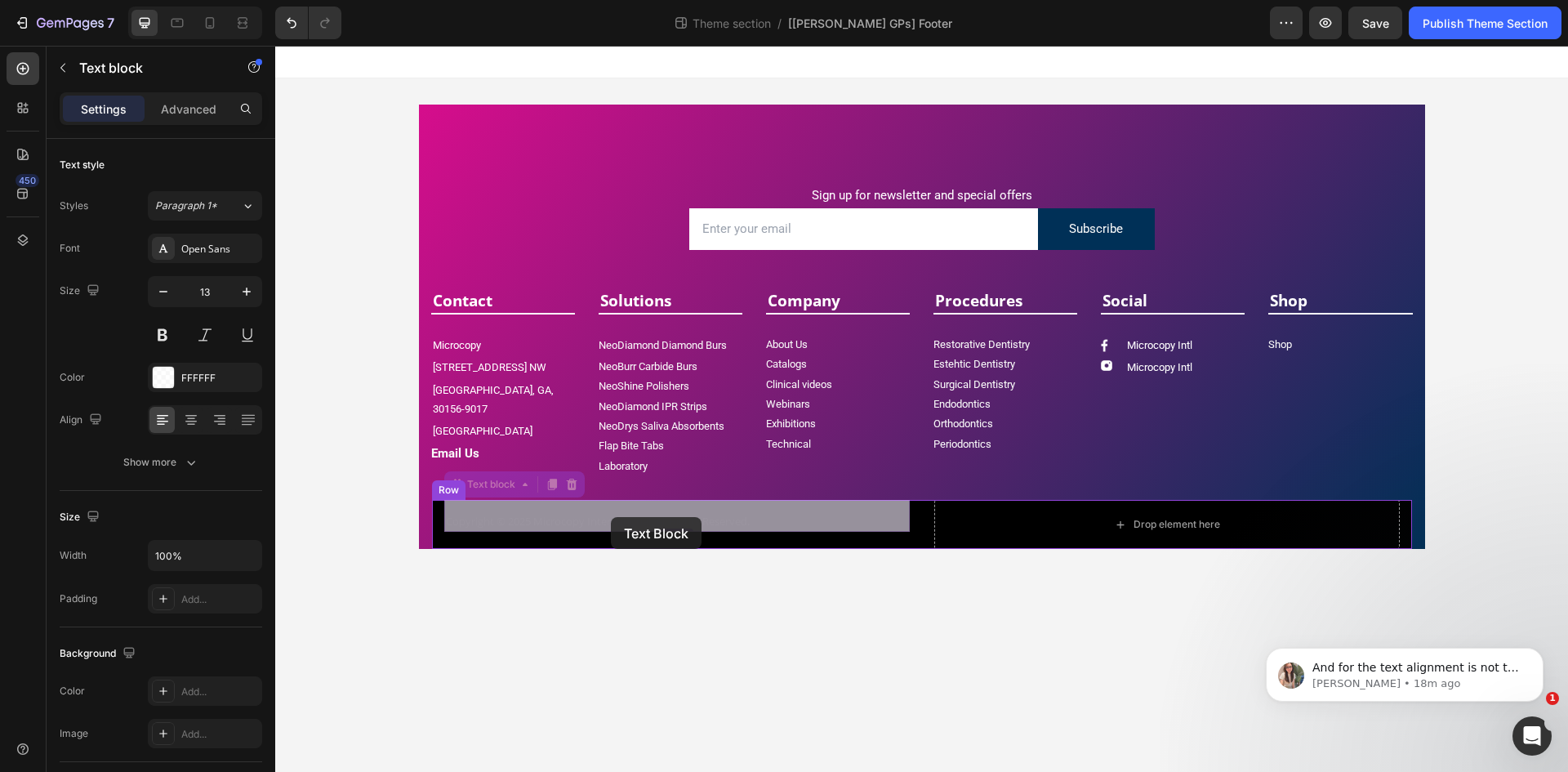
drag, startPoint x: 765, startPoint y: 517, endPoint x: 620, endPoint y: 517, distance: 145.0
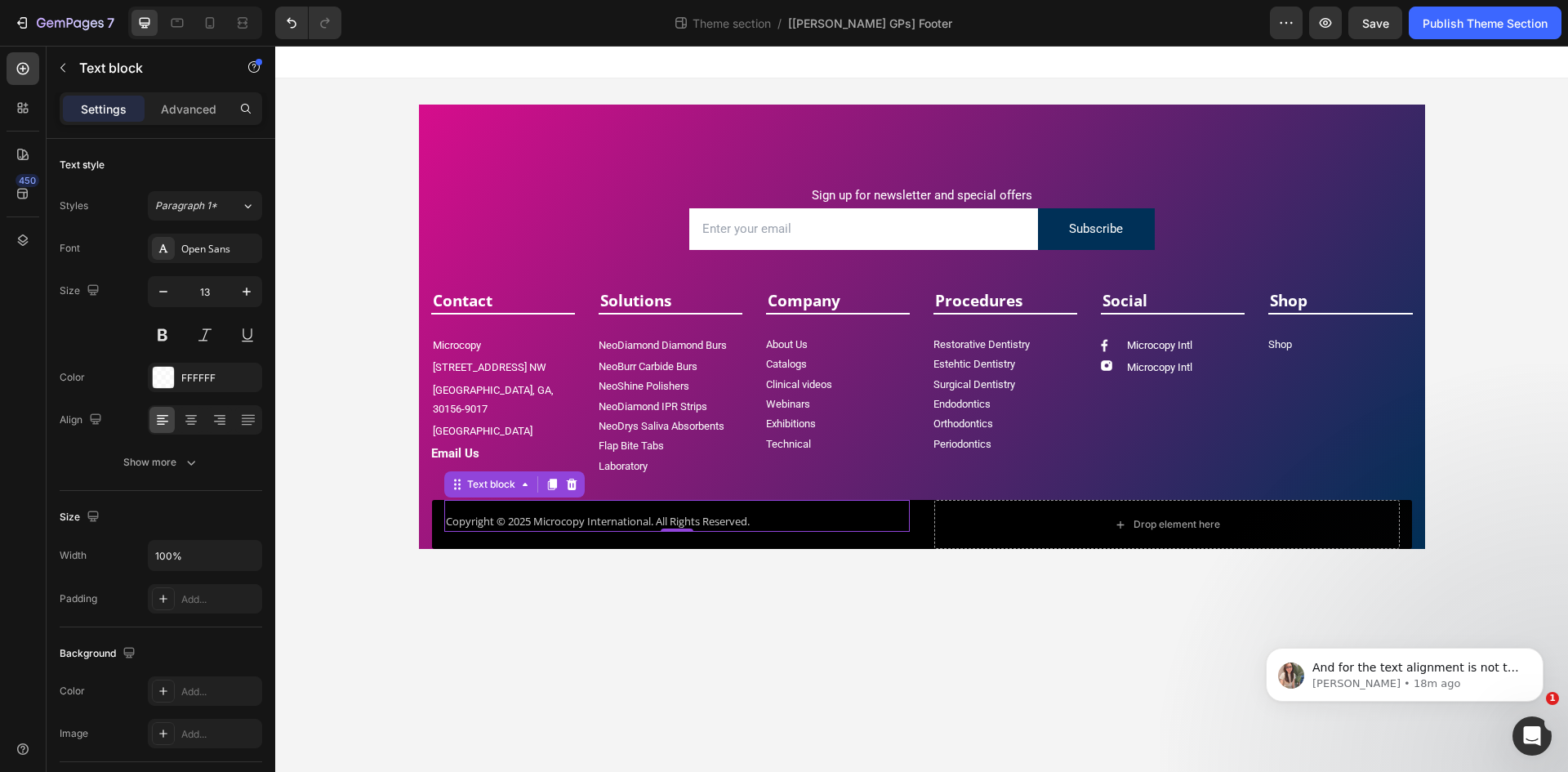
click at [603, 517] on p "Copyright © 2025 Microcopy International. All Rights Reserved." at bounding box center [677, 522] width 462 height 17
